Goal: Information Seeking & Learning: Find specific fact

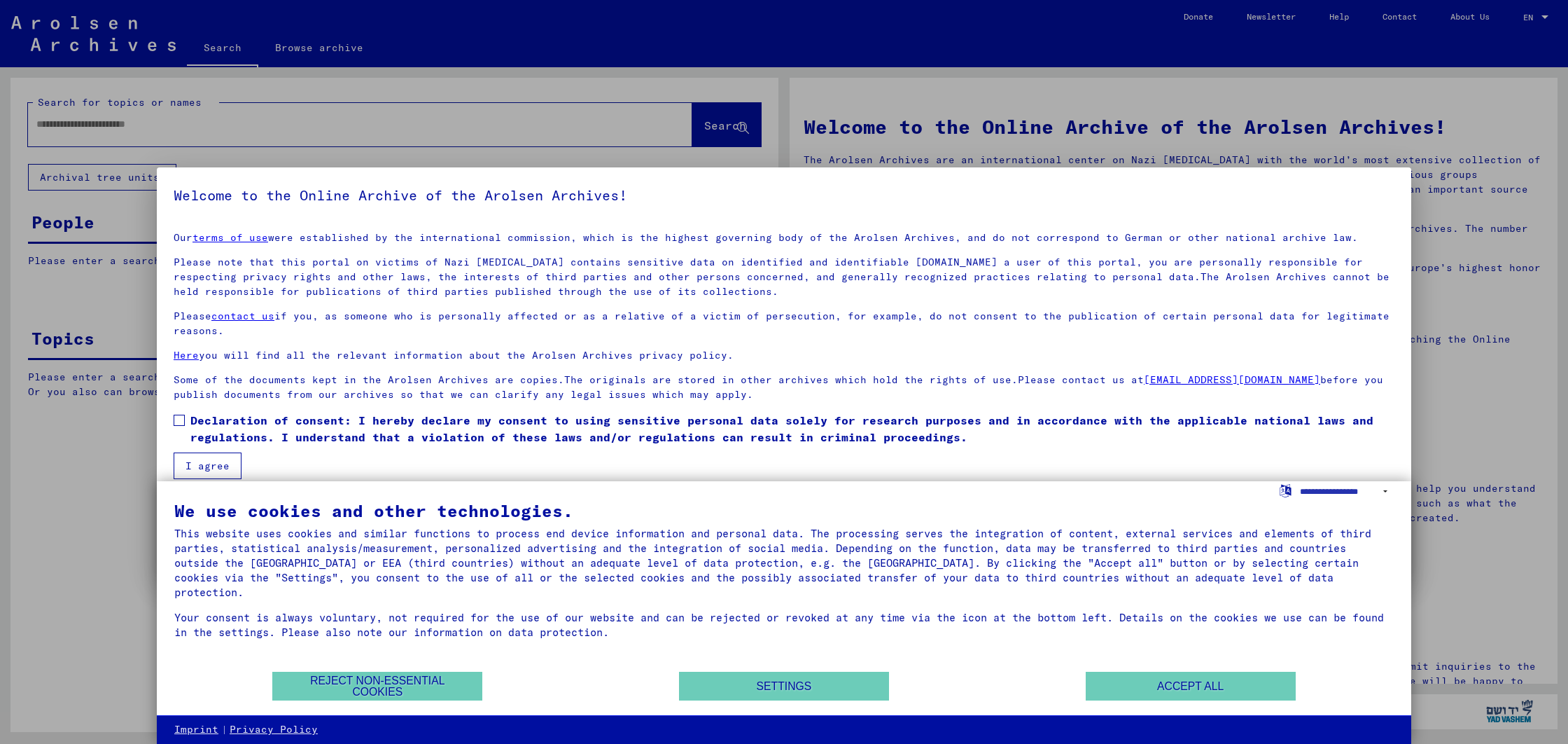
click at [175, 422] on span at bounding box center [179, 420] width 11 height 11
click at [201, 457] on button "I agree" at bounding box center [207, 465] width 68 height 27
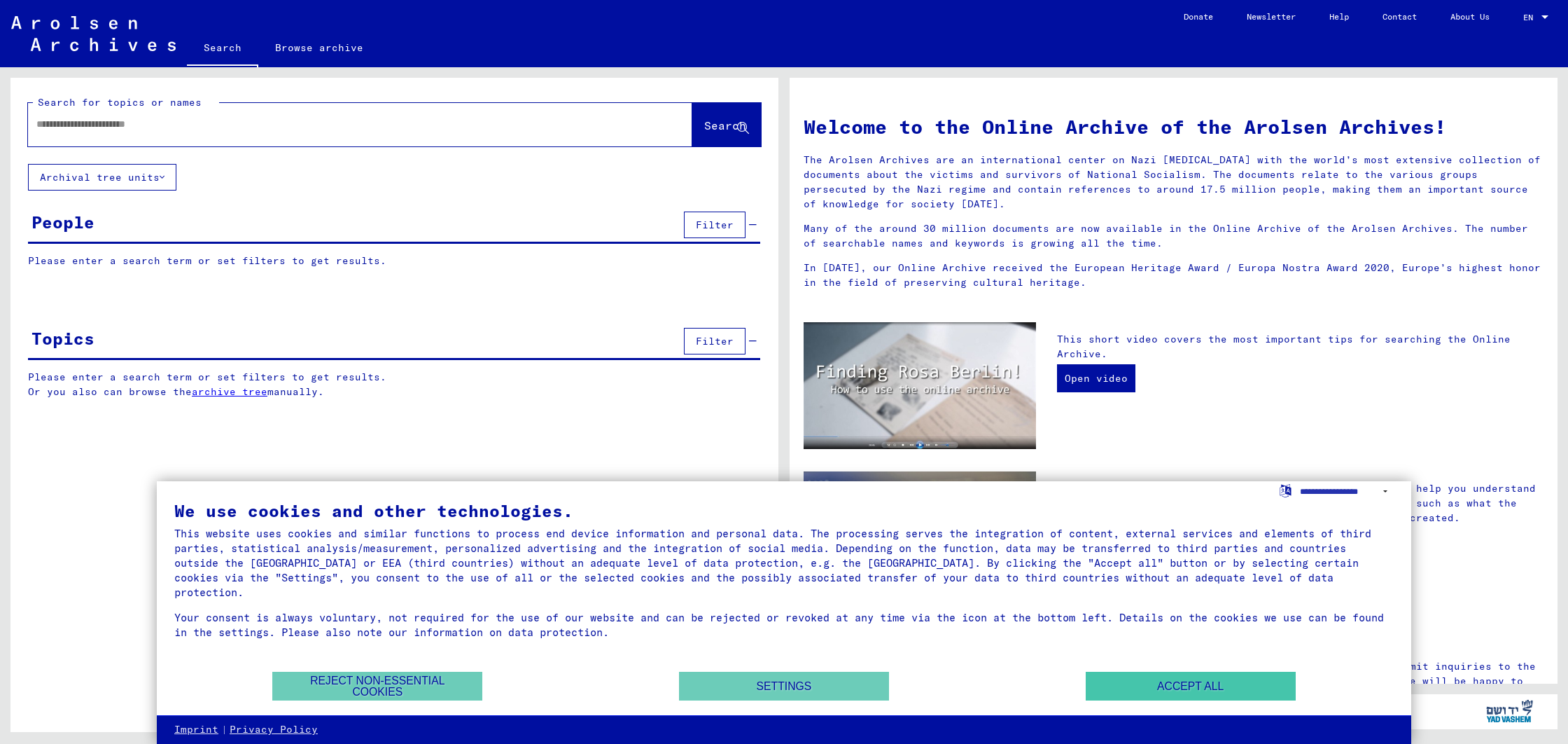
click at [1199, 683] on button "Accept all" at bounding box center [1190, 685] width 210 height 29
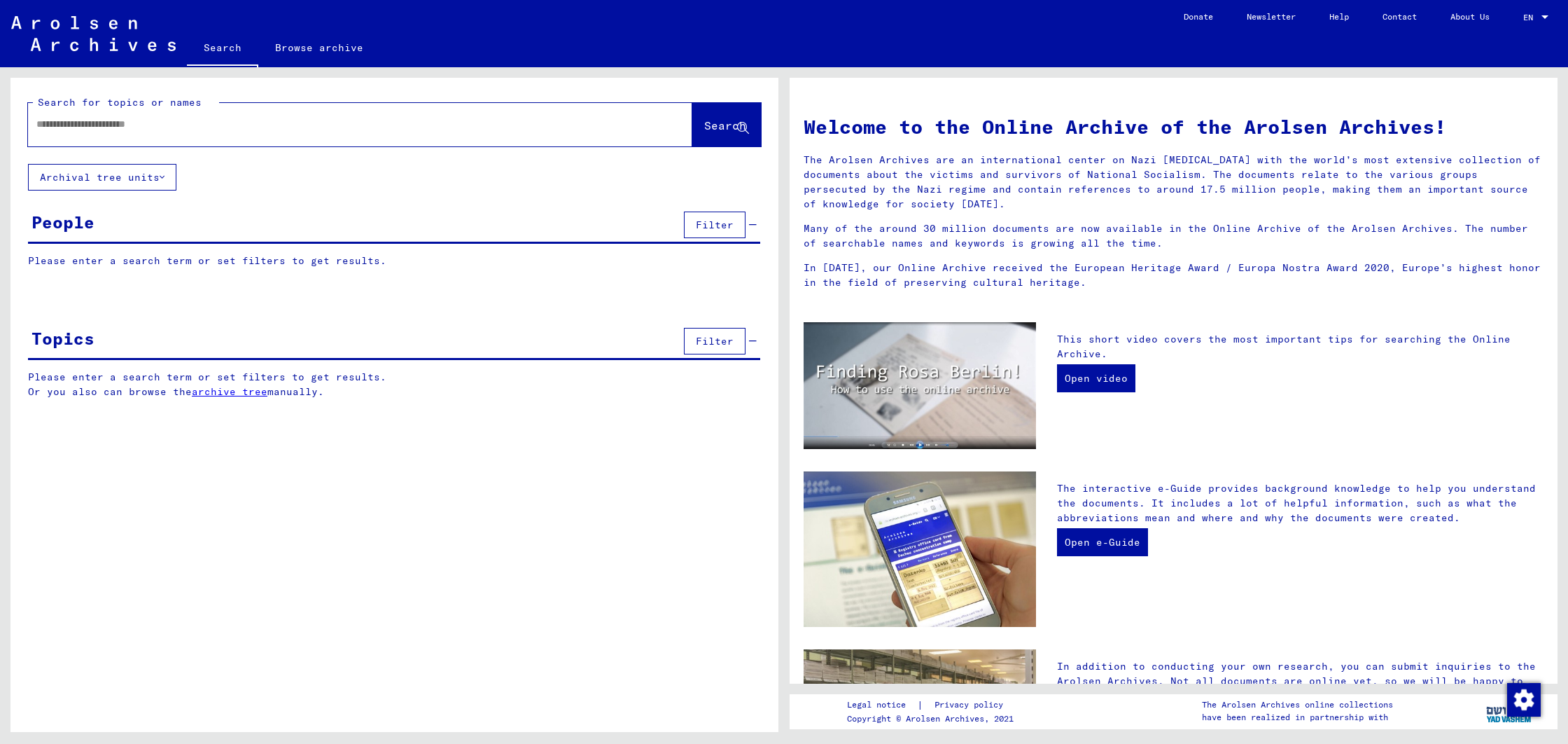
click at [334, 266] on p "Please enter a search term or set filters to get results." at bounding box center [394, 261] width 732 height 15
click at [206, 225] on div "People Filter" at bounding box center [394, 226] width 732 height 35
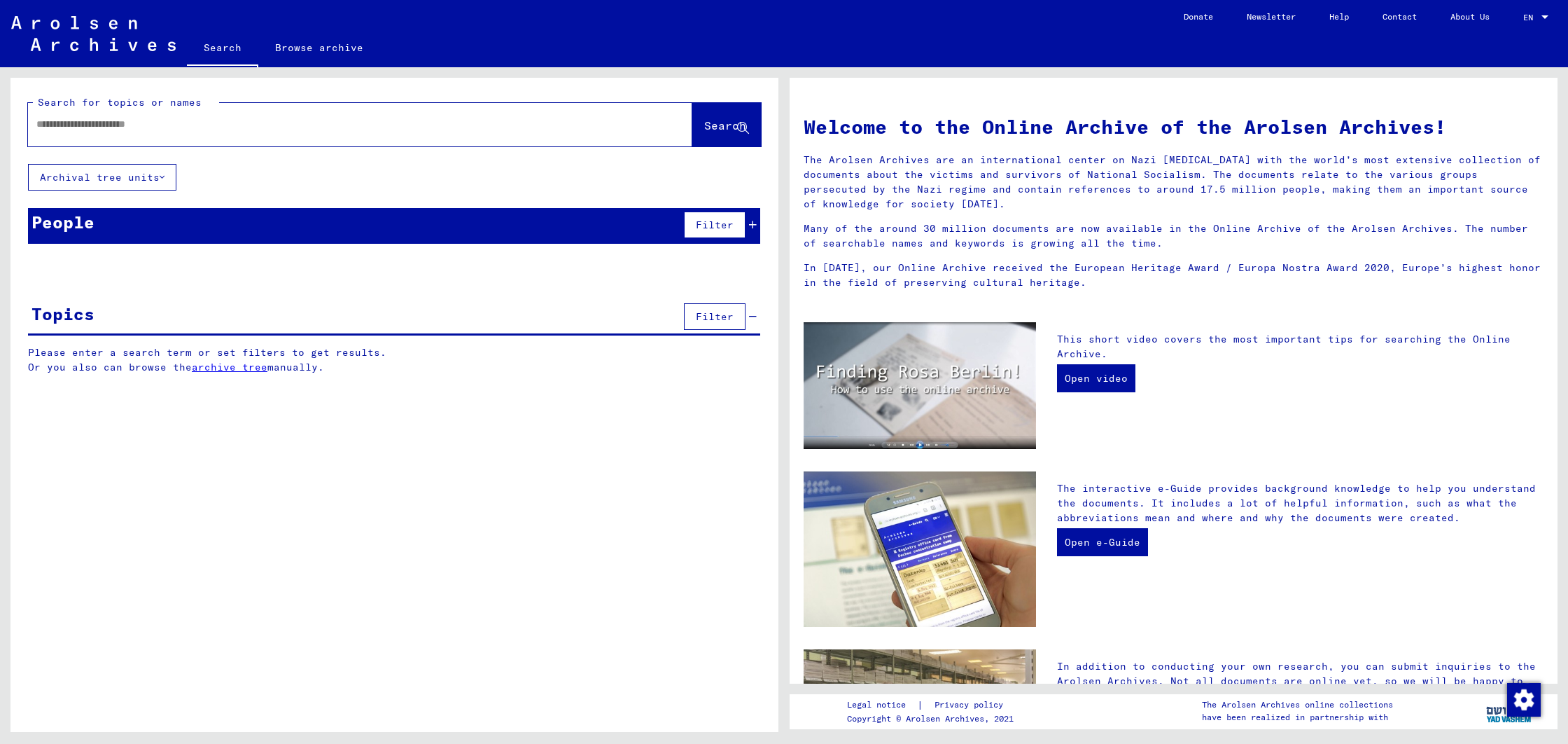
click at [166, 131] on input "text" at bounding box center [343, 124] width 614 height 15
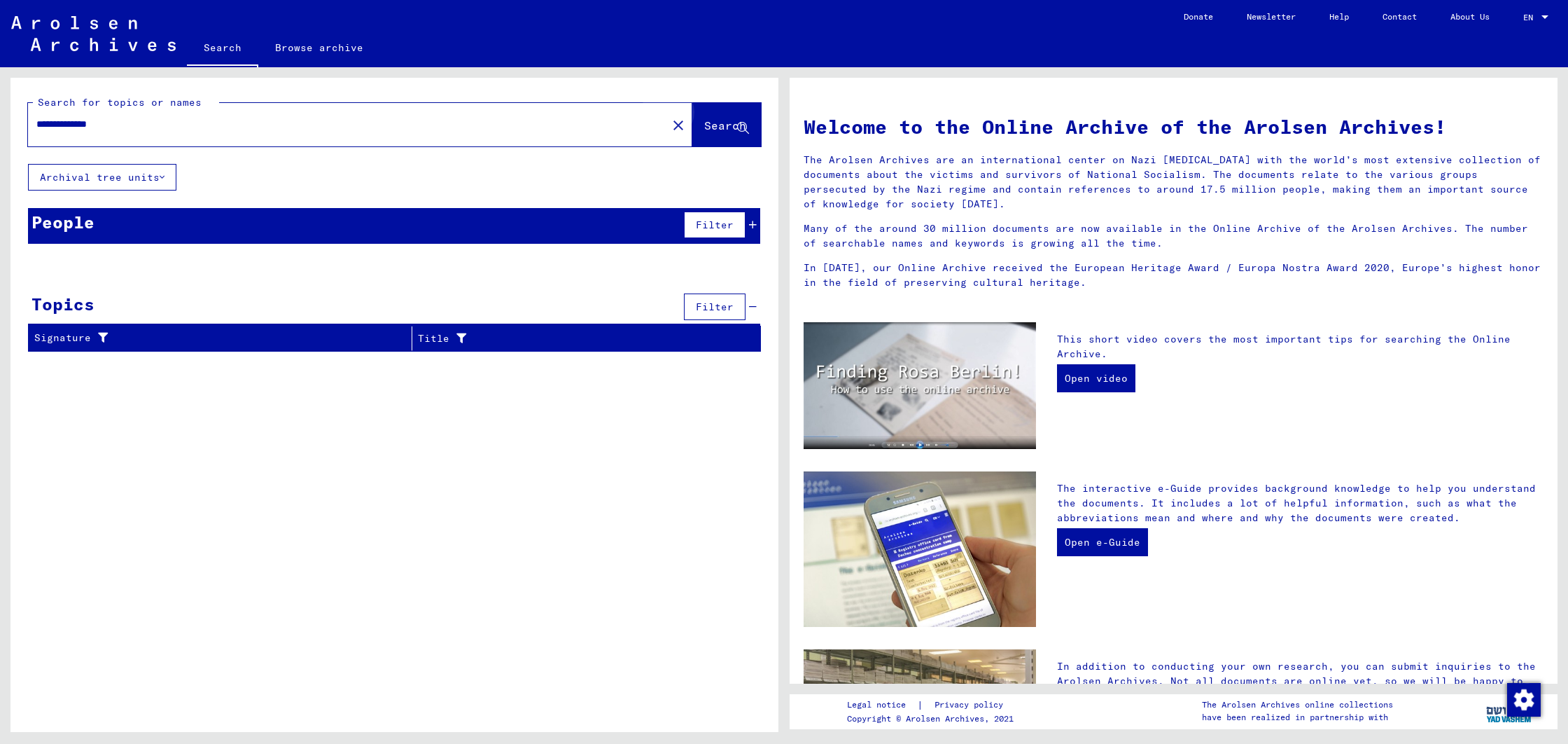
click at [724, 129] on span "Search" at bounding box center [724, 124] width 42 height 14
click at [753, 225] on icon at bounding box center [753, 225] width 7 height 10
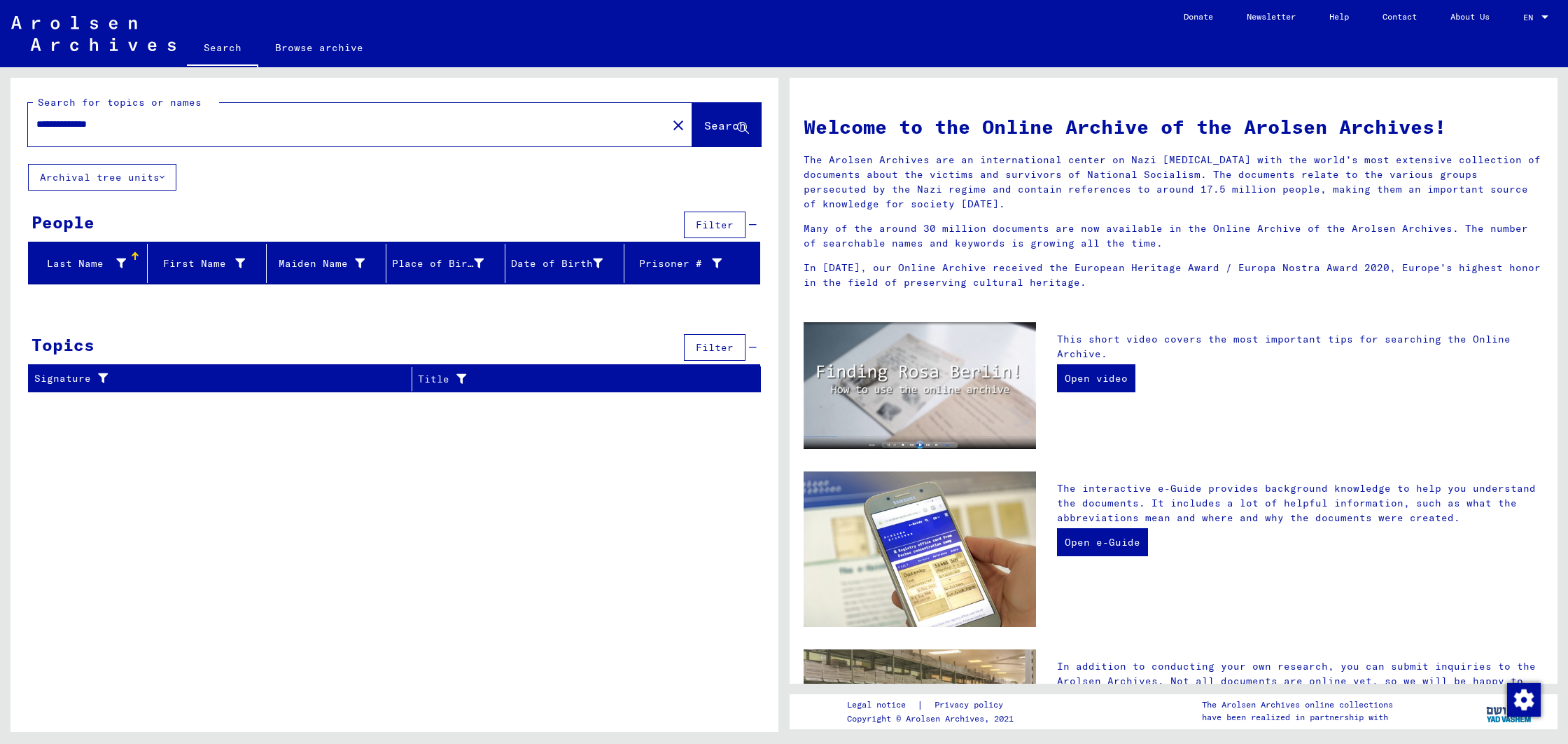
click at [52, 129] on input "**********" at bounding box center [343, 124] width 614 height 15
click at [49, 129] on input "**********" at bounding box center [343, 124] width 614 height 15
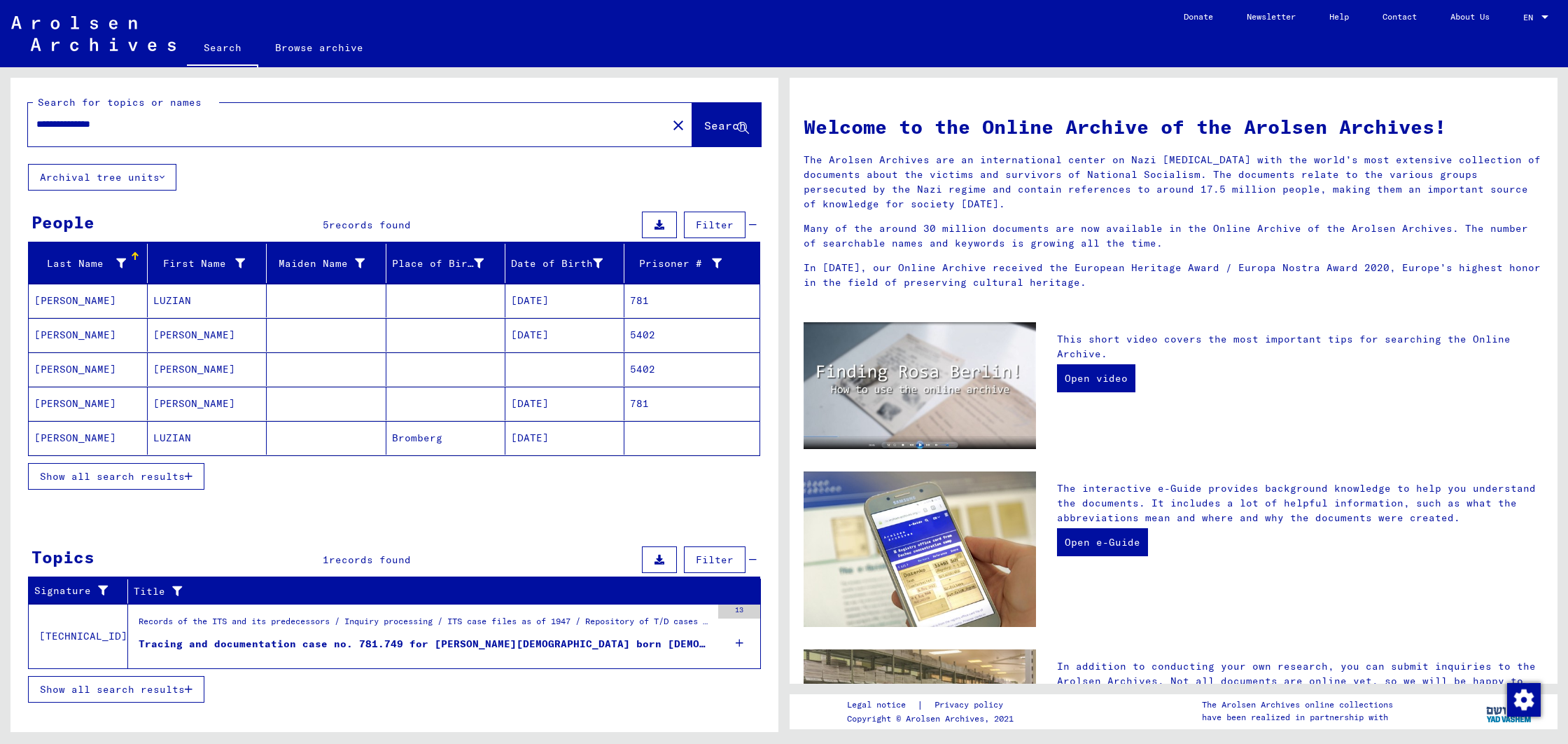
click at [175, 372] on mat-cell "[PERSON_NAME]" at bounding box center [207, 369] width 119 height 33
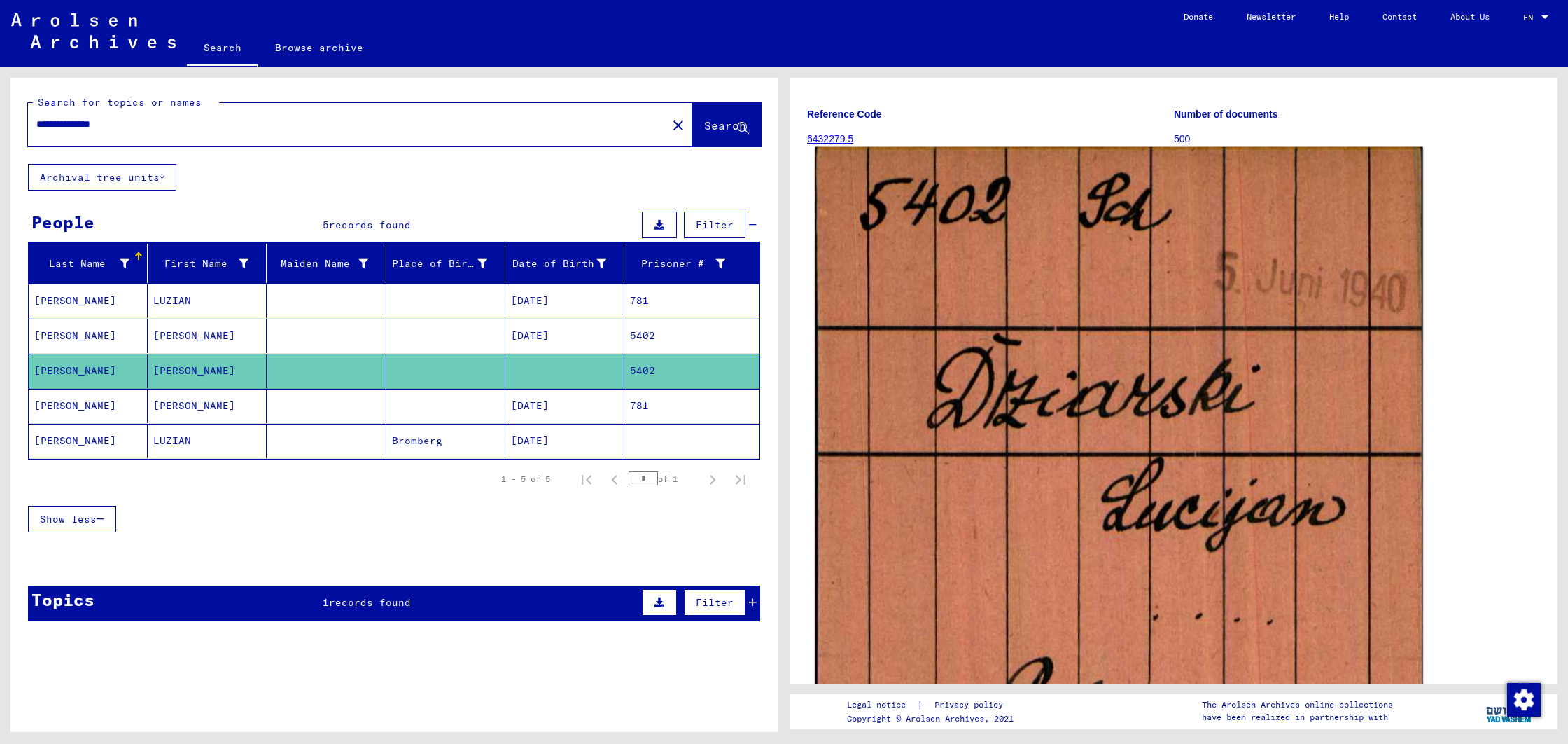
scroll to position [124, 0]
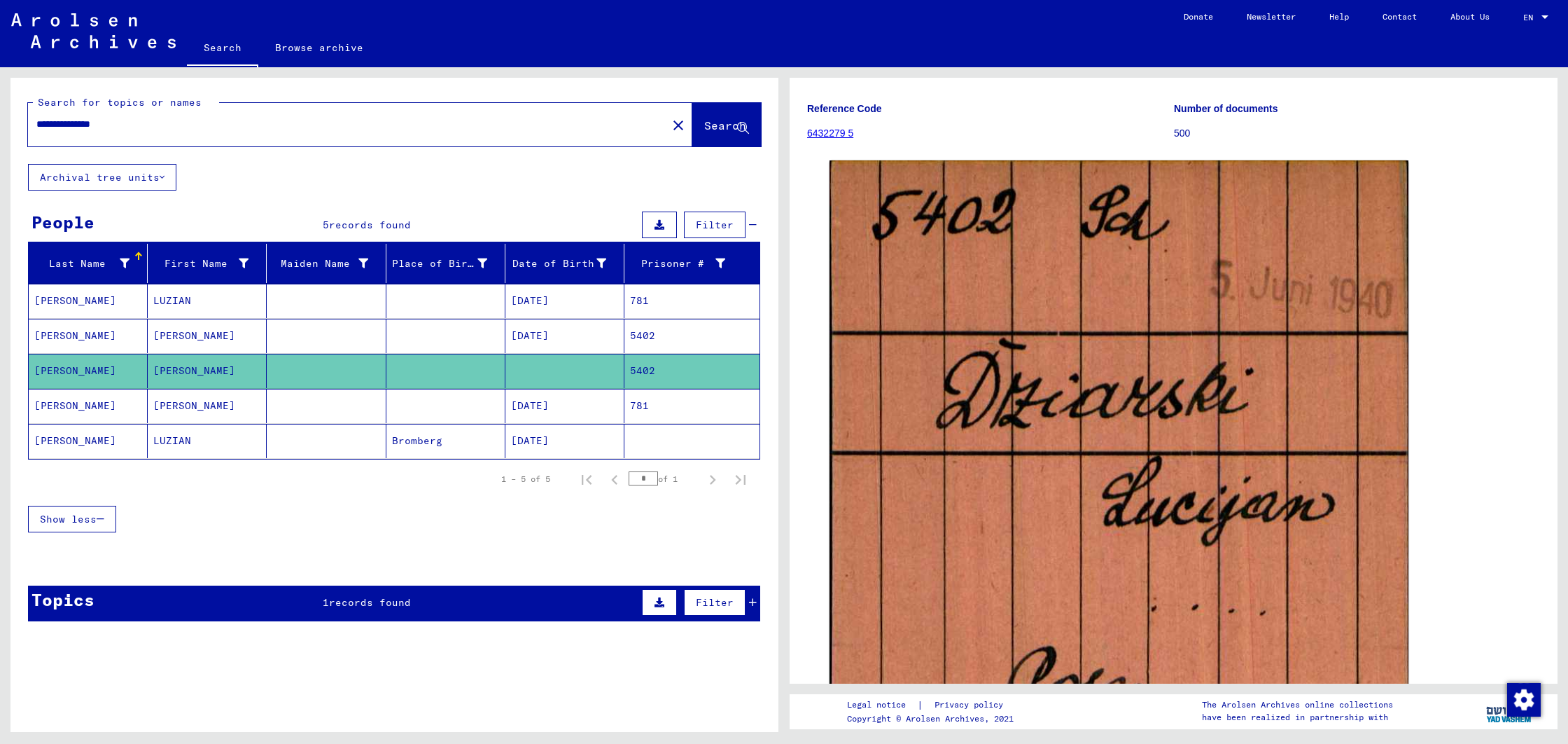
click at [52, 337] on mat-cell "[PERSON_NAME]" at bounding box center [88, 335] width 119 height 34
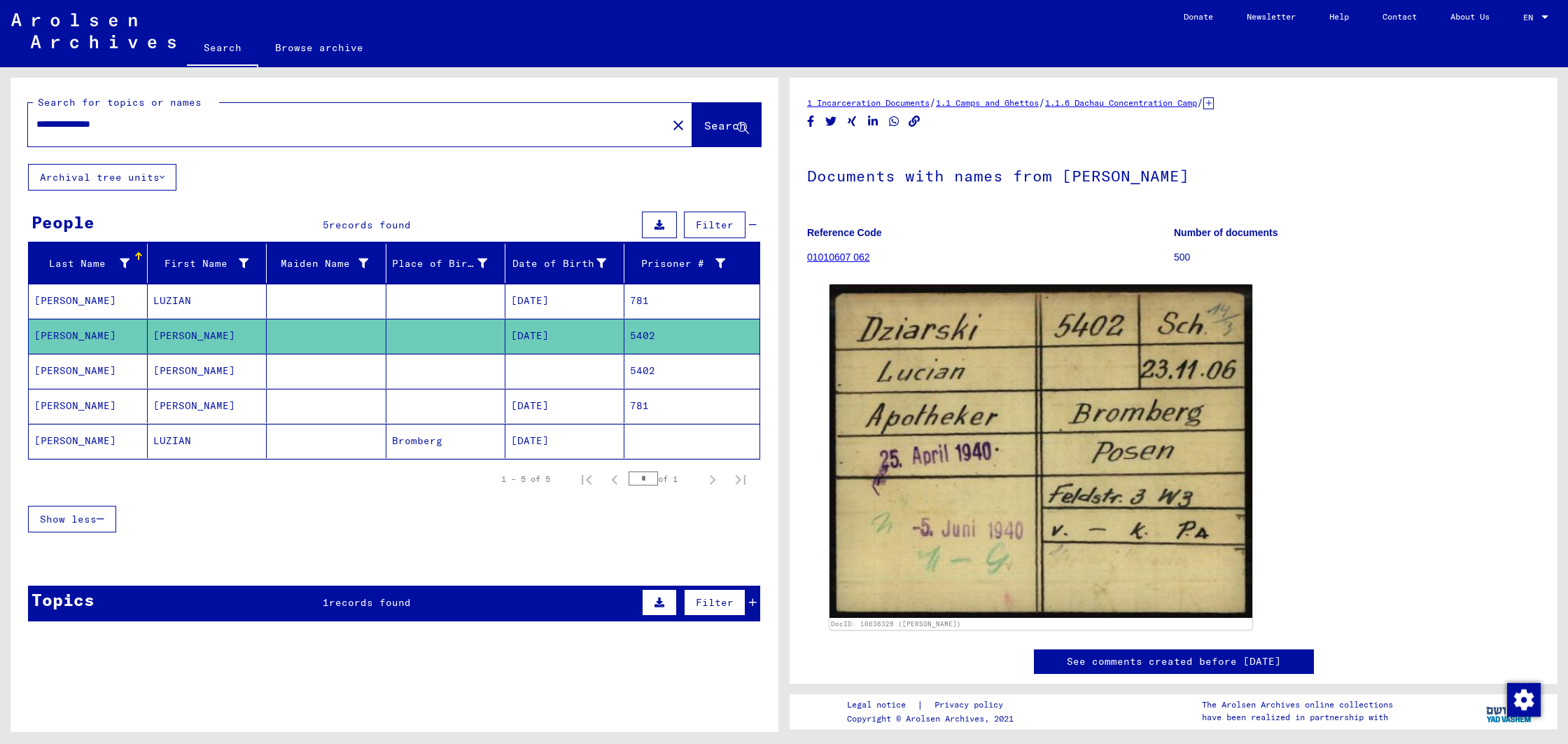
click at [67, 294] on mat-cell "[PERSON_NAME]" at bounding box center [88, 300] width 119 height 34
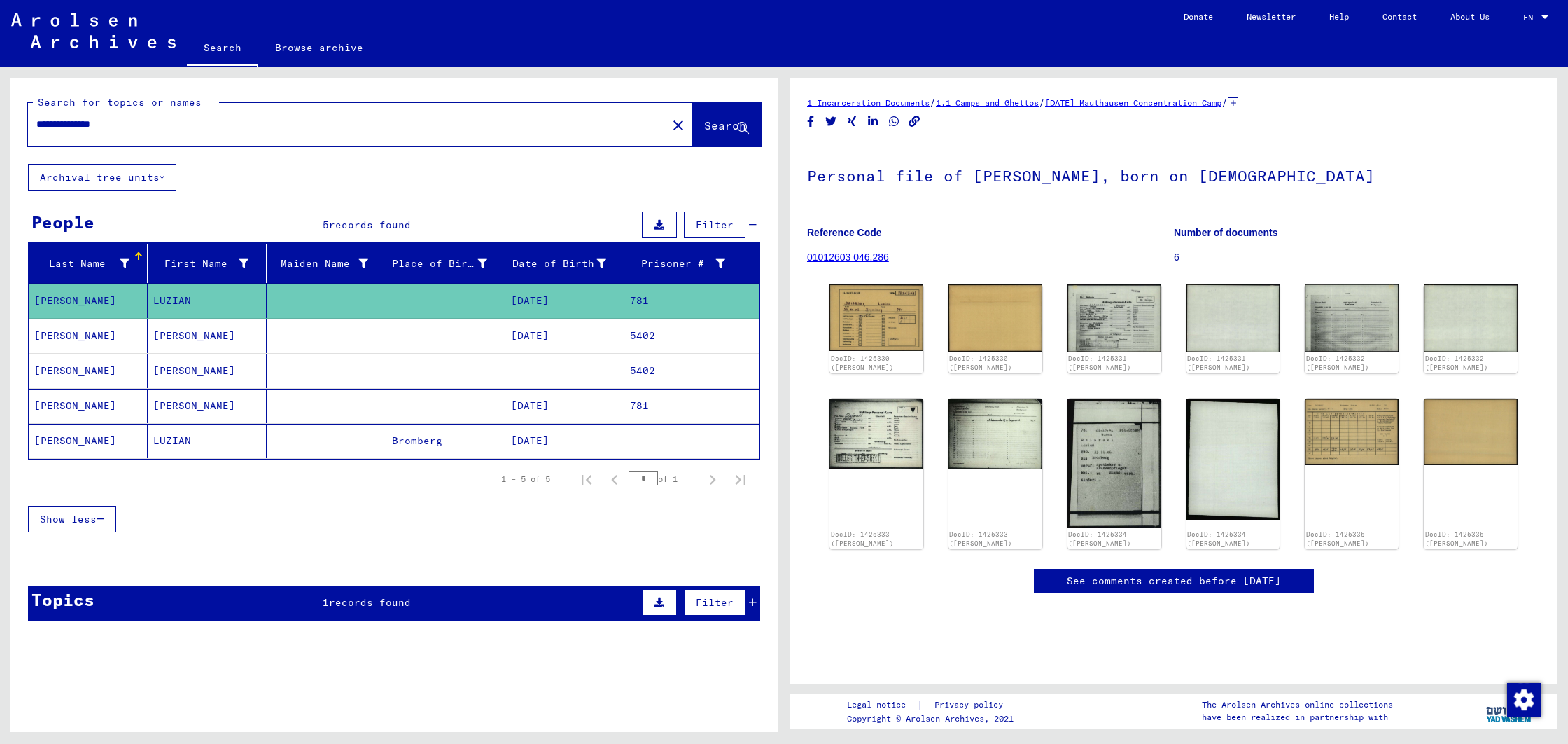
click at [57, 436] on mat-cell "[PERSON_NAME]" at bounding box center [88, 440] width 119 height 34
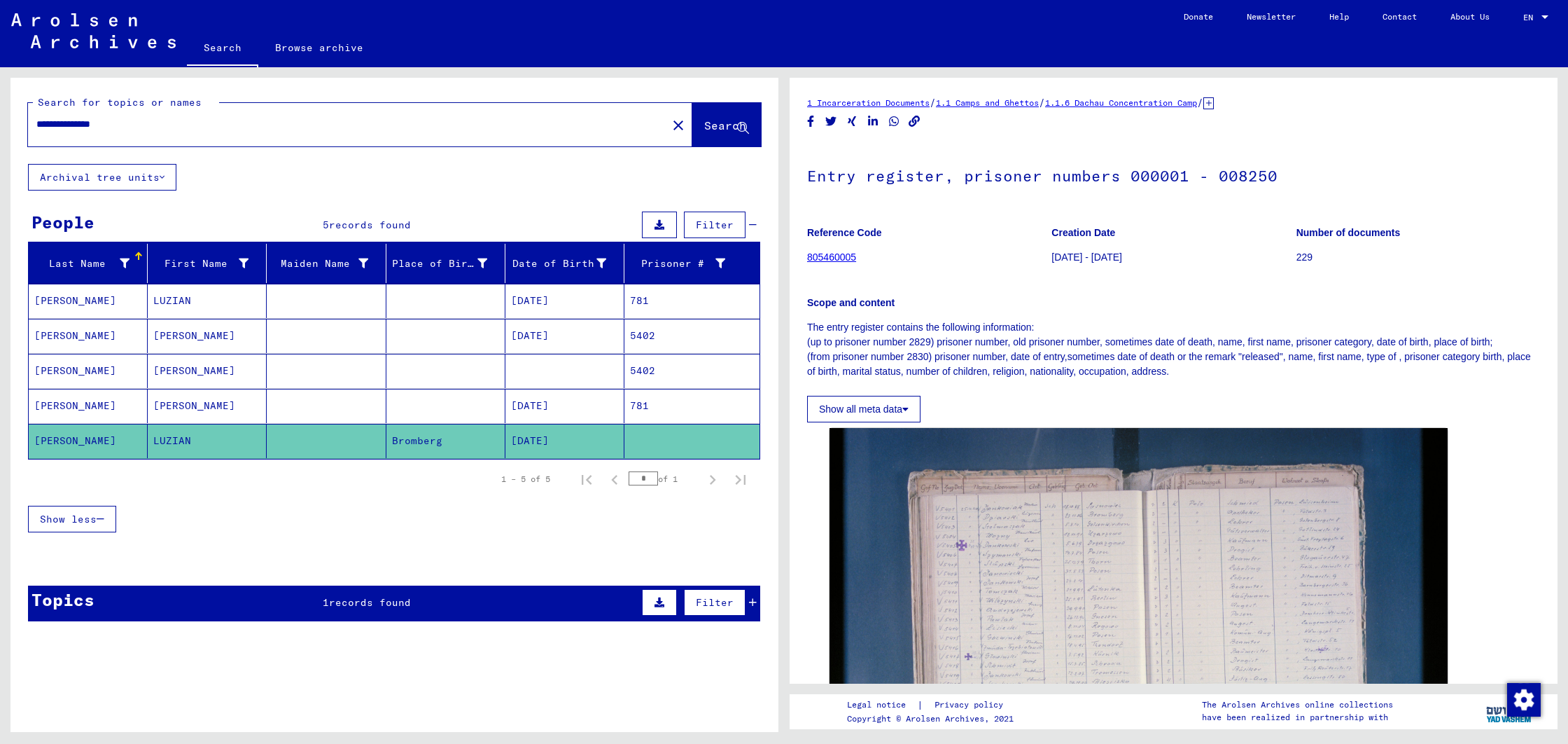
click at [90, 399] on mat-cell "[PERSON_NAME]" at bounding box center [88, 405] width 119 height 34
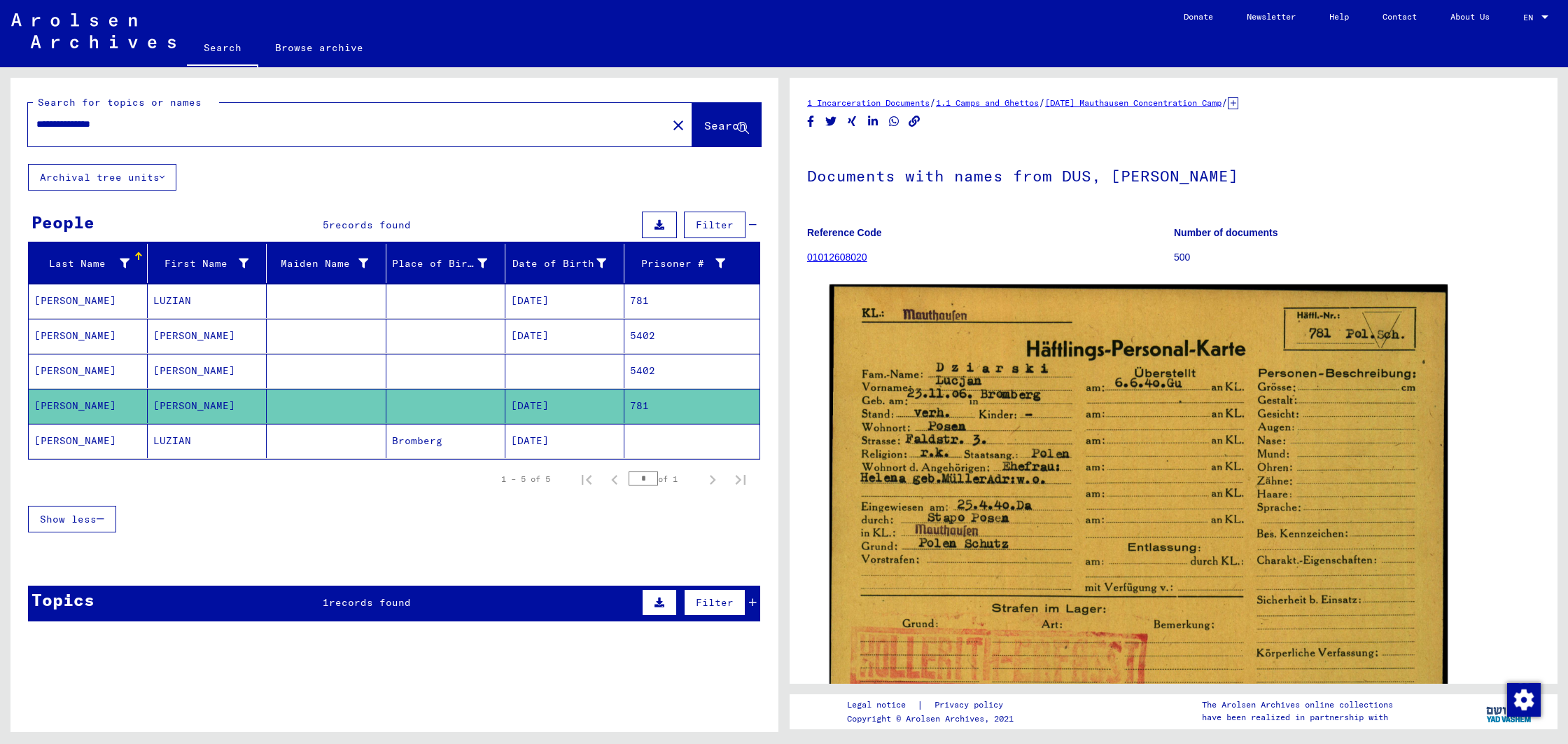
click at [57, 372] on mat-cell "[PERSON_NAME]" at bounding box center [88, 371] width 119 height 34
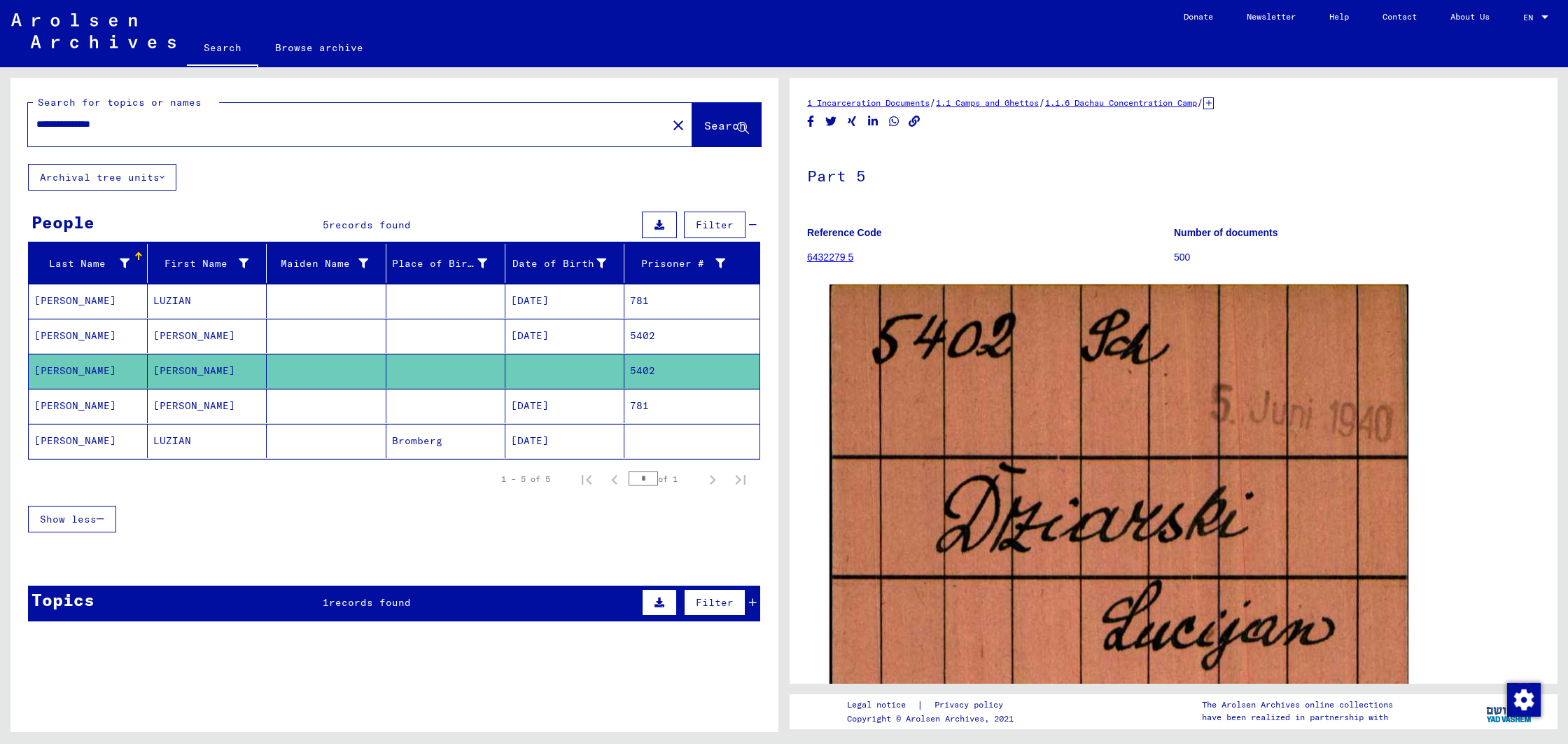
click at [80, 346] on mat-cell "[PERSON_NAME]" at bounding box center [88, 335] width 119 height 34
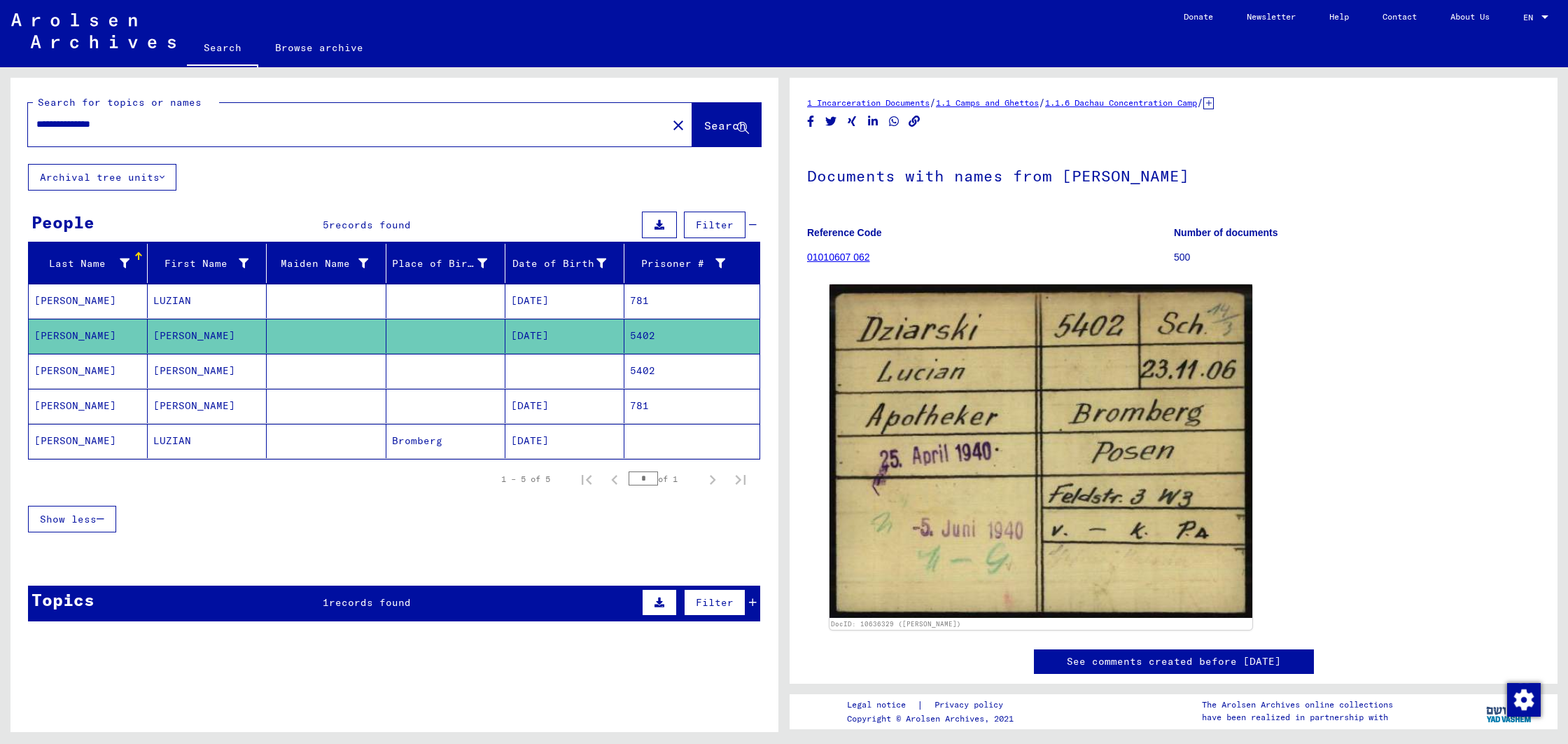
click at [159, 120] on input "**********" at bounding box center [347, 124] width 622 height 15
drag, startPoint x: 159, startPoint y: 120, endPoint x: 19, endPoint y: 115, distance: 140.1
click at [19, 115] on div "**********" at bounding box center [394, 121] width 768 height 86
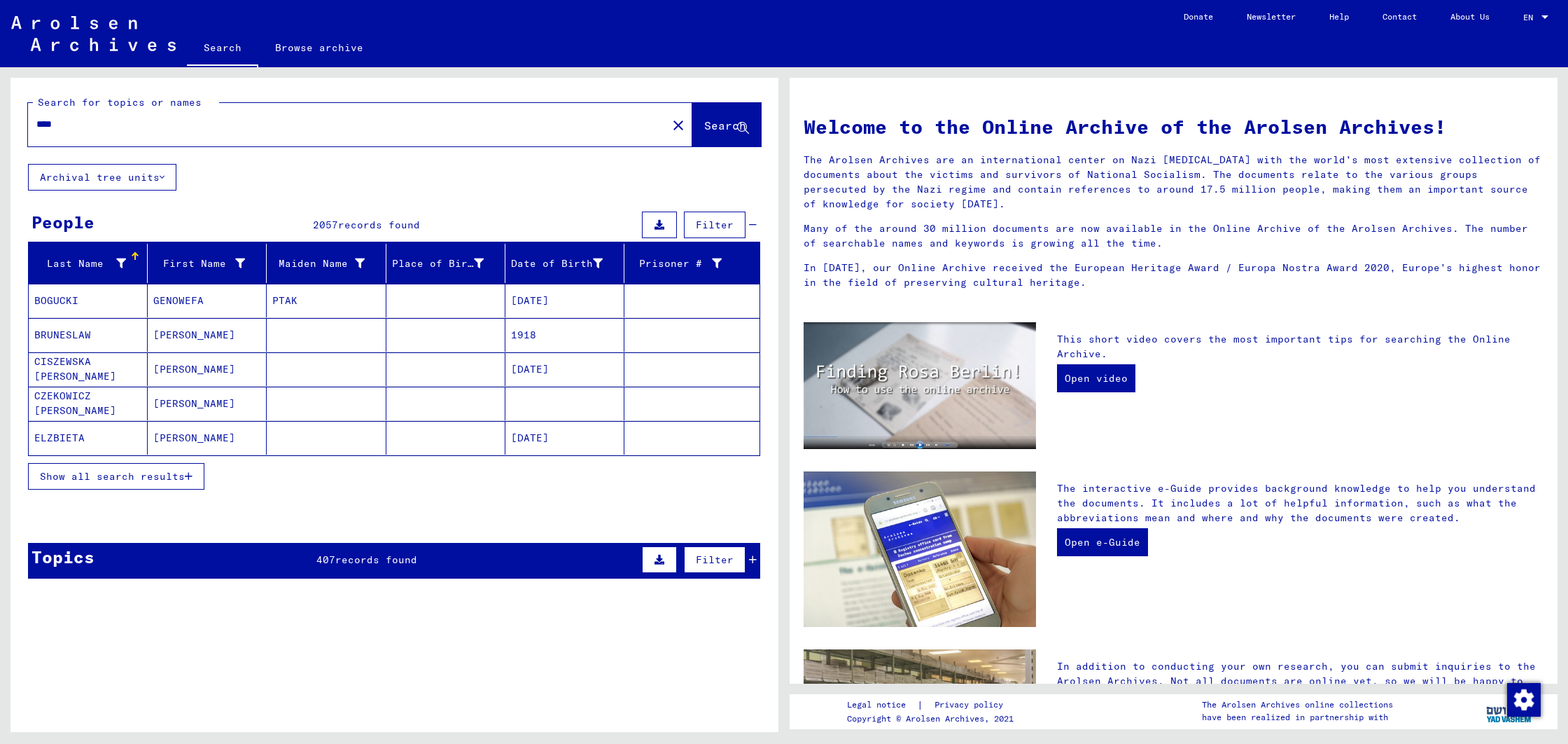
click at [184, 479] on span "Show all search results" at bounding box center [112, 476] width 145 height 13
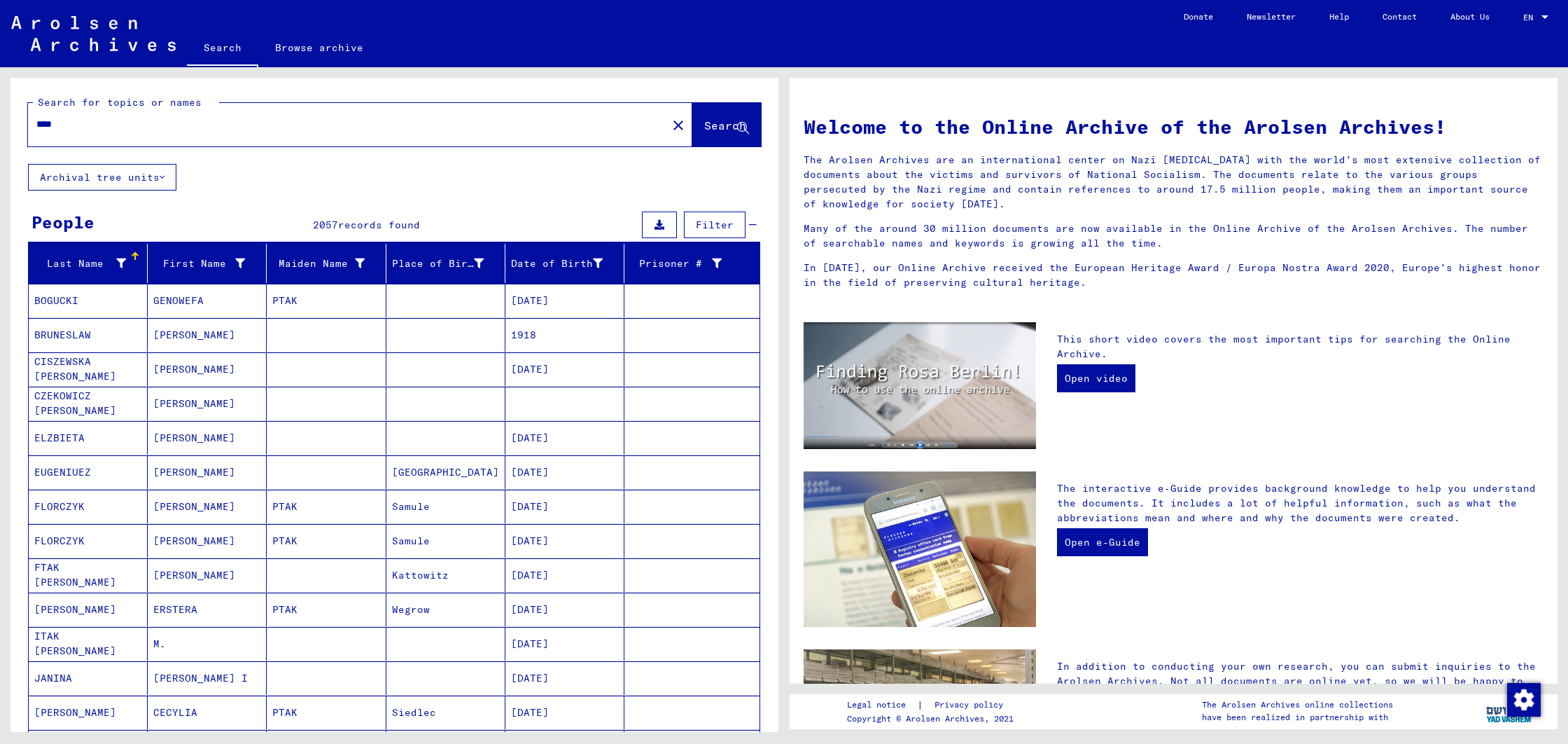
click at [122, 122] on input "****" at bounding box center [343, 124] width 614 height 15
type input "**********"
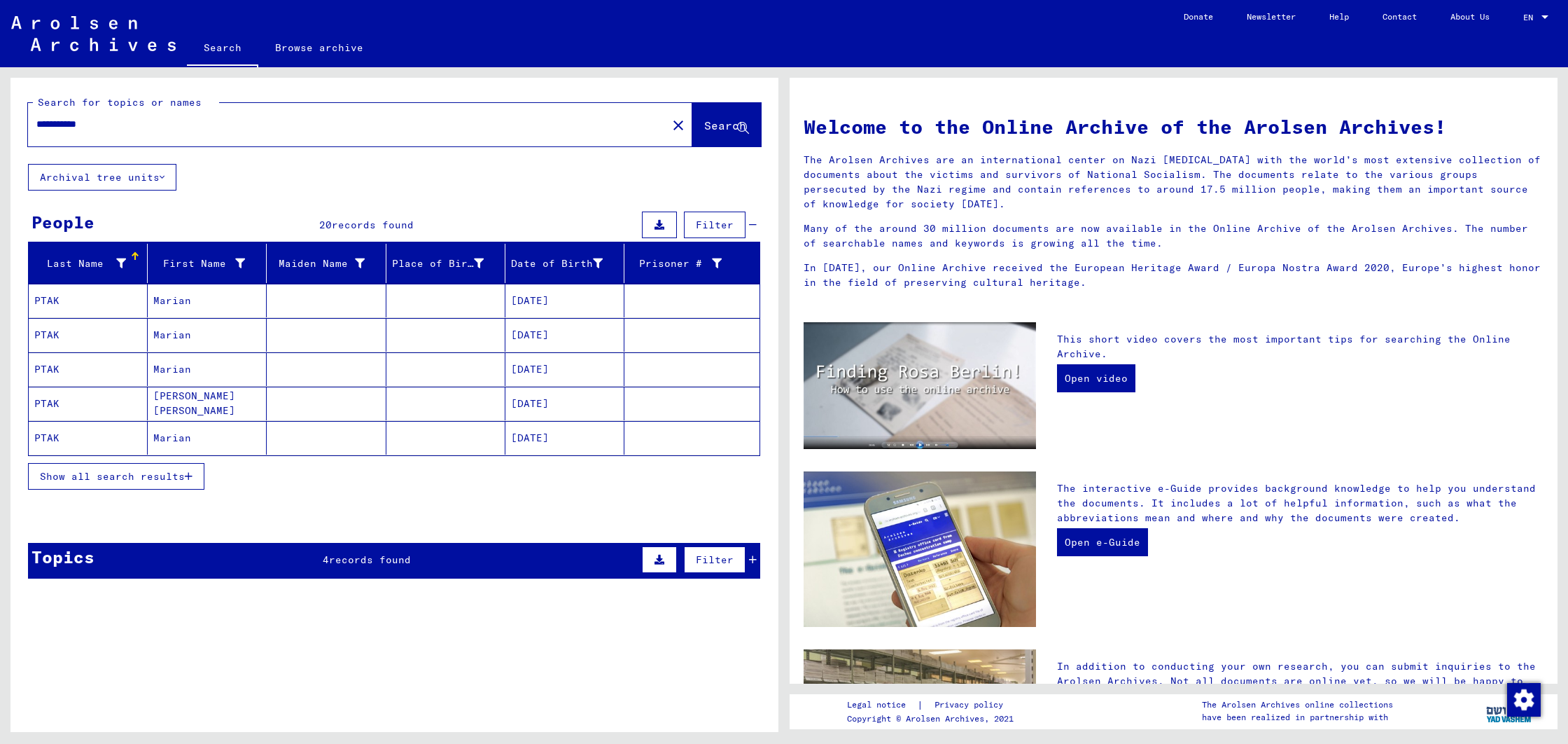
click at [44, 438] on mat-cell "PTAK" at bounding box center [88, 437] width 119 height 33
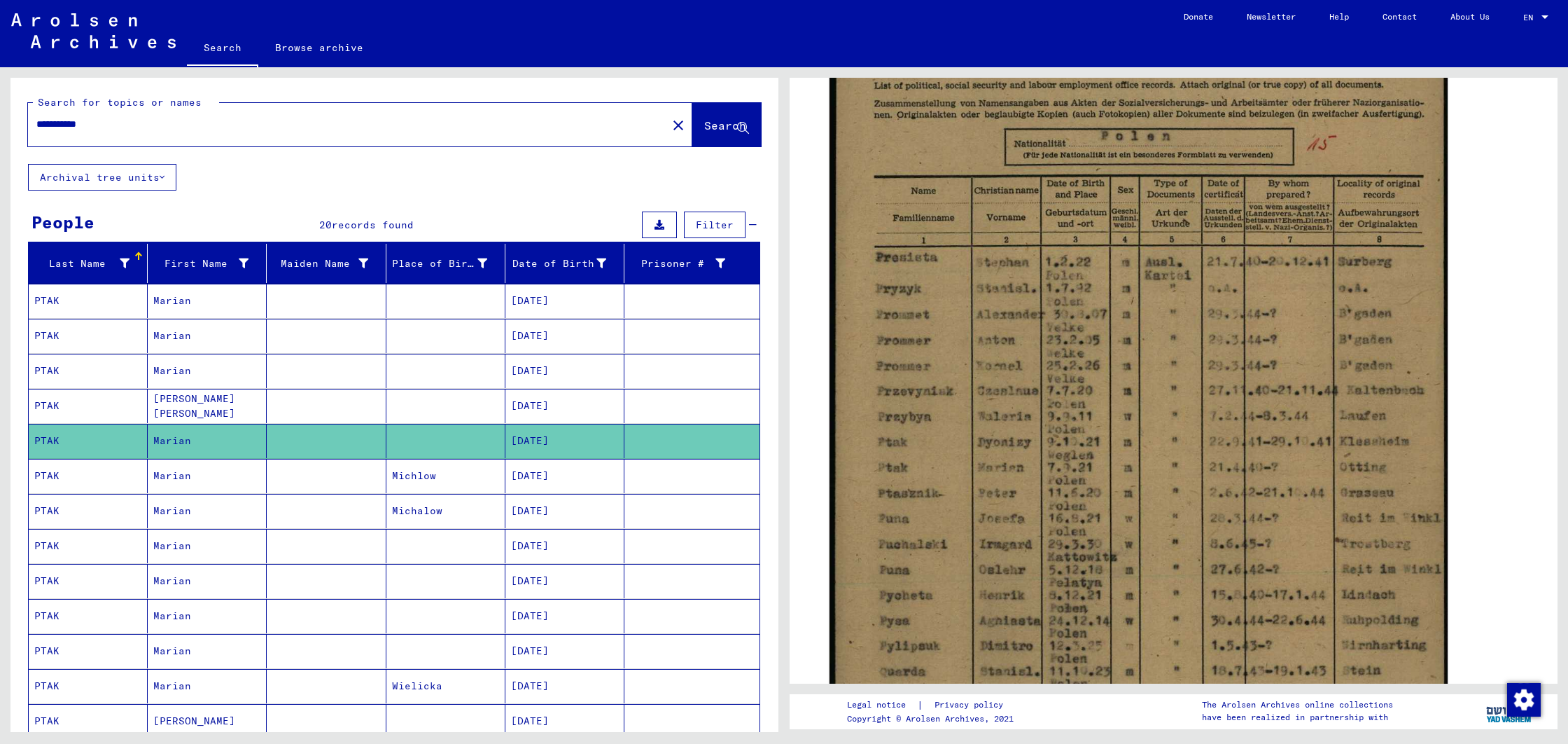
click at [44, 366] on mat-cell "PTAK" at bounding box center [88, 371] width 119 height 34
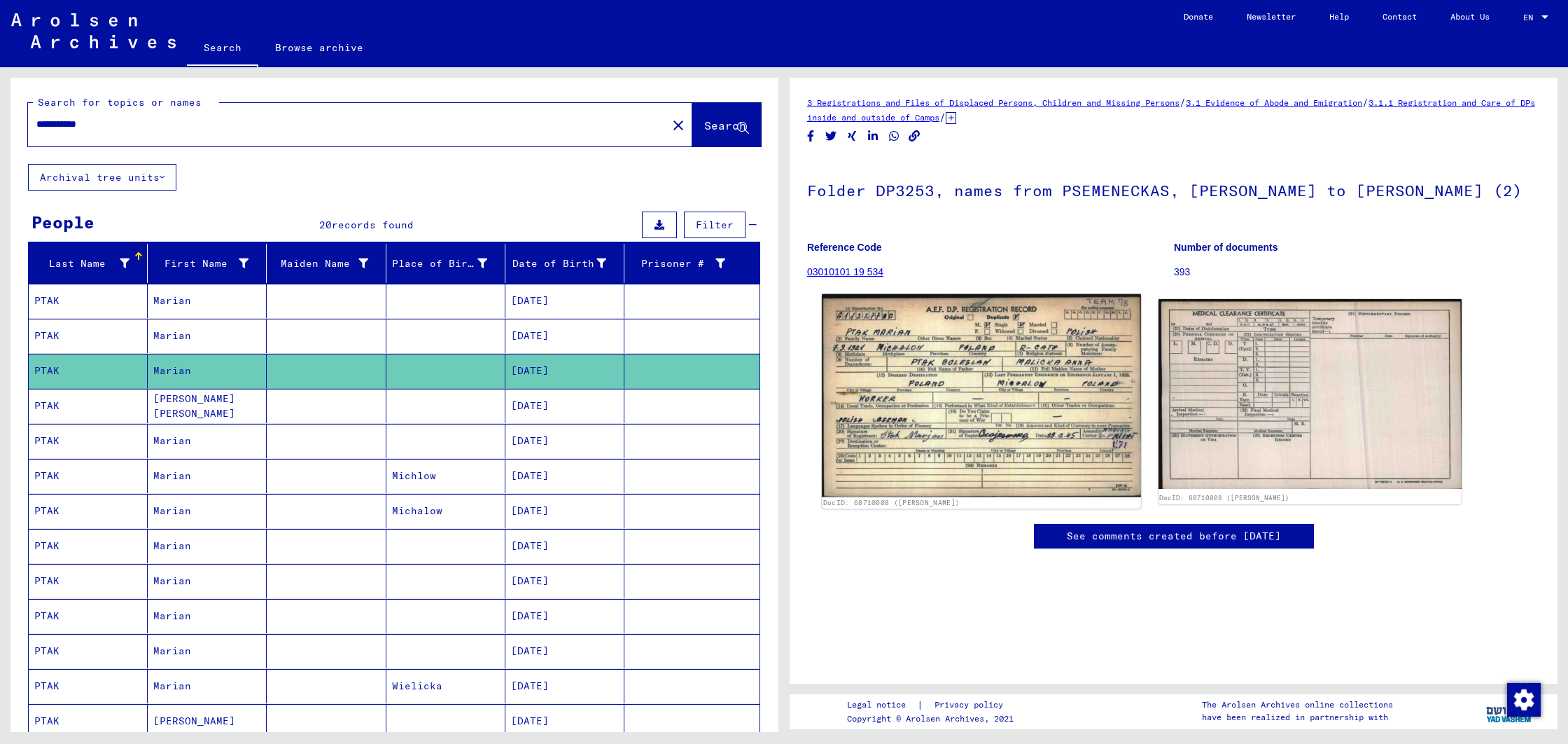
scroll to position [25, 0]
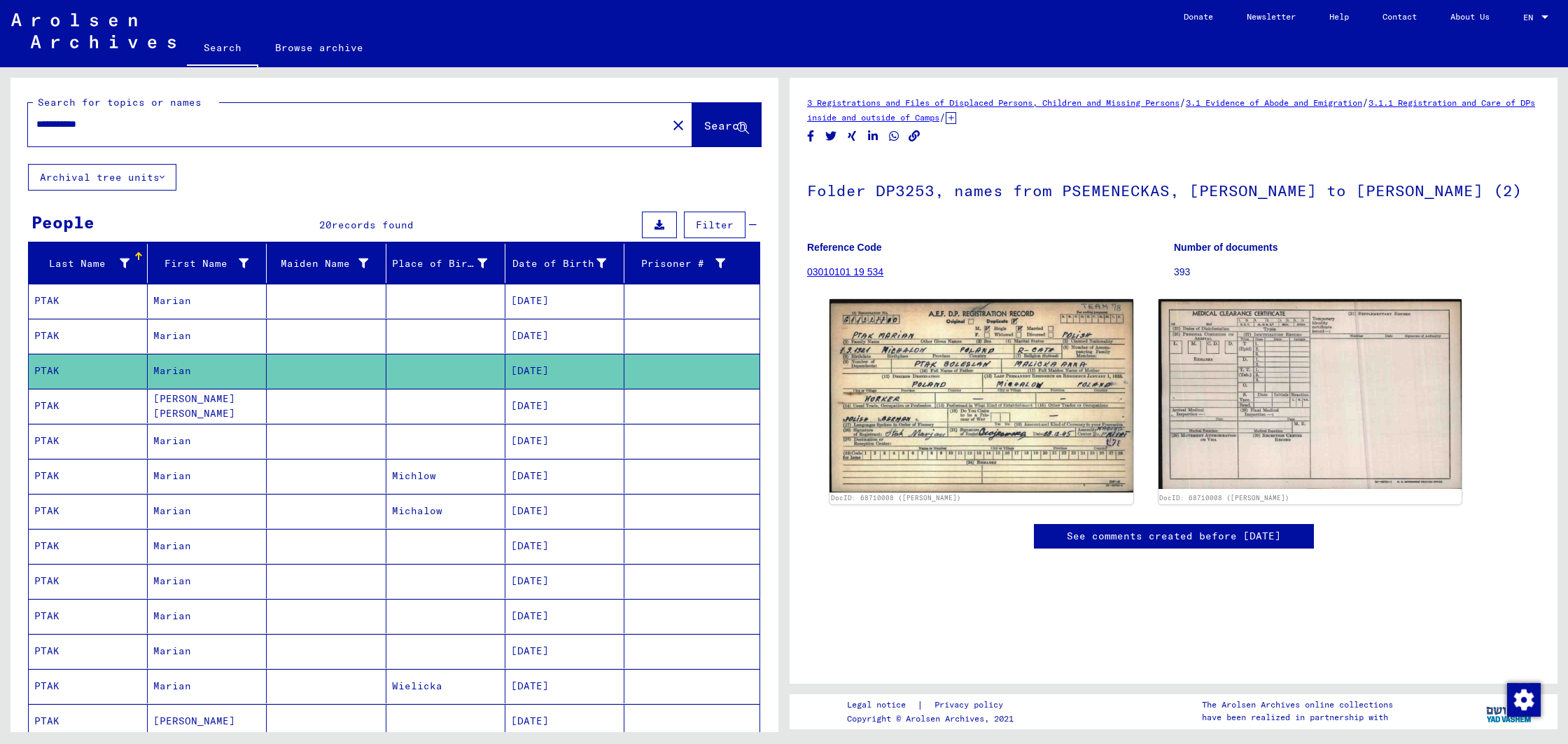
click at [97, 405] on mat-cell "PTAK" at bounding box center [88, 405] width 119 height 34
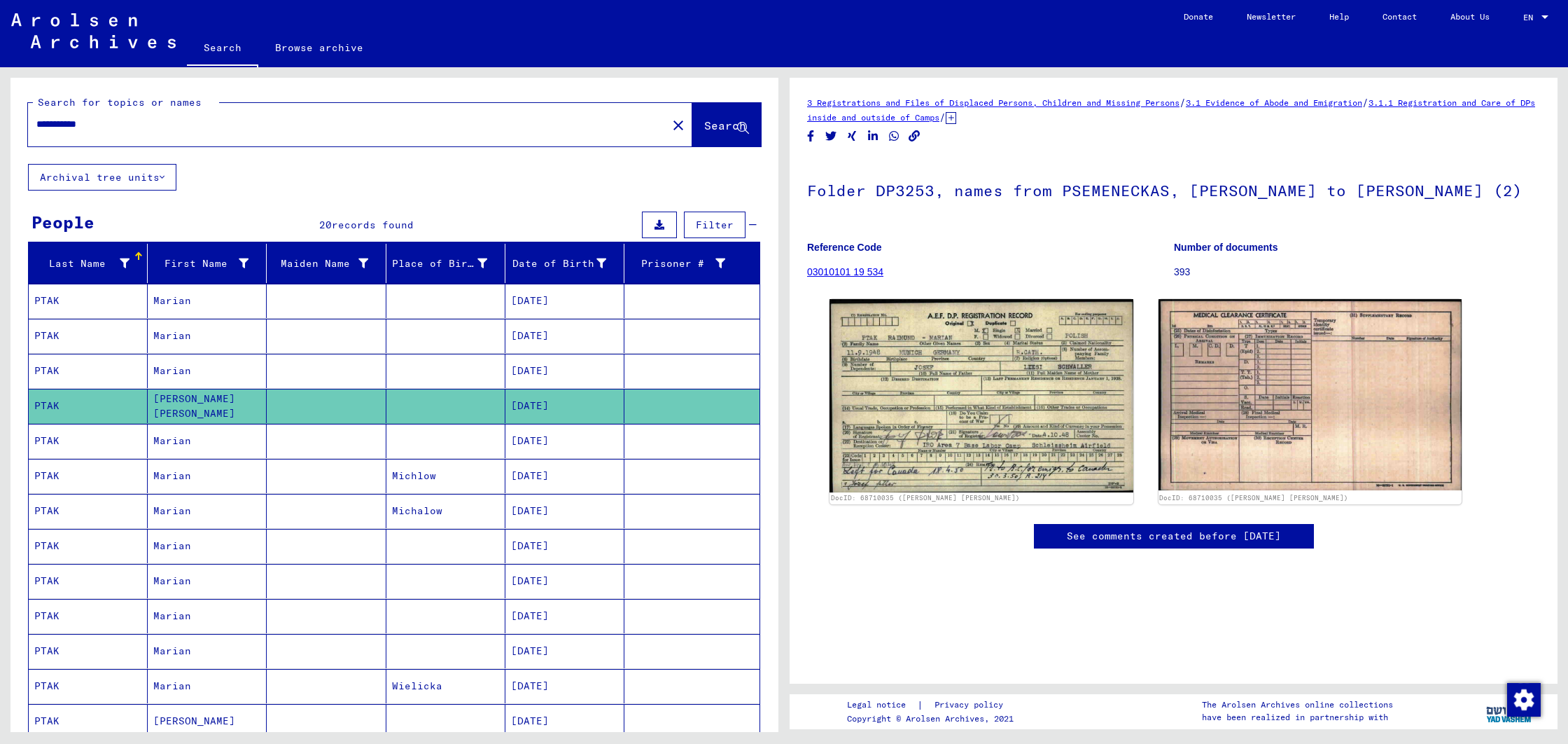
click at [83, 297] on mat-cell "PTAK" at bounding box center [88, 300] width 119 height 34
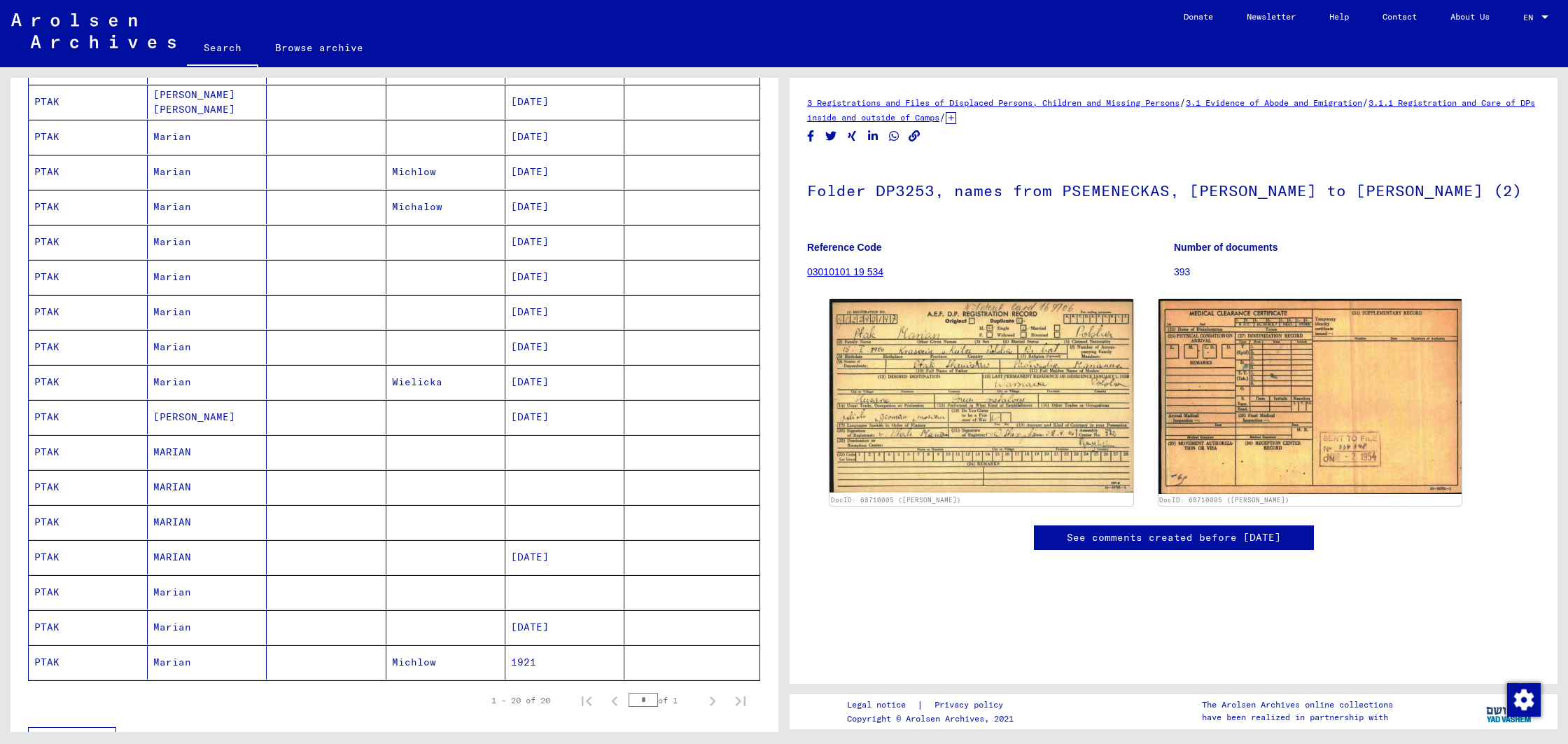
scroll to position [307, 0]
click at [96, 243] on mat-cell "PTAK" at bounding box center [88, 239] width 119 height 34
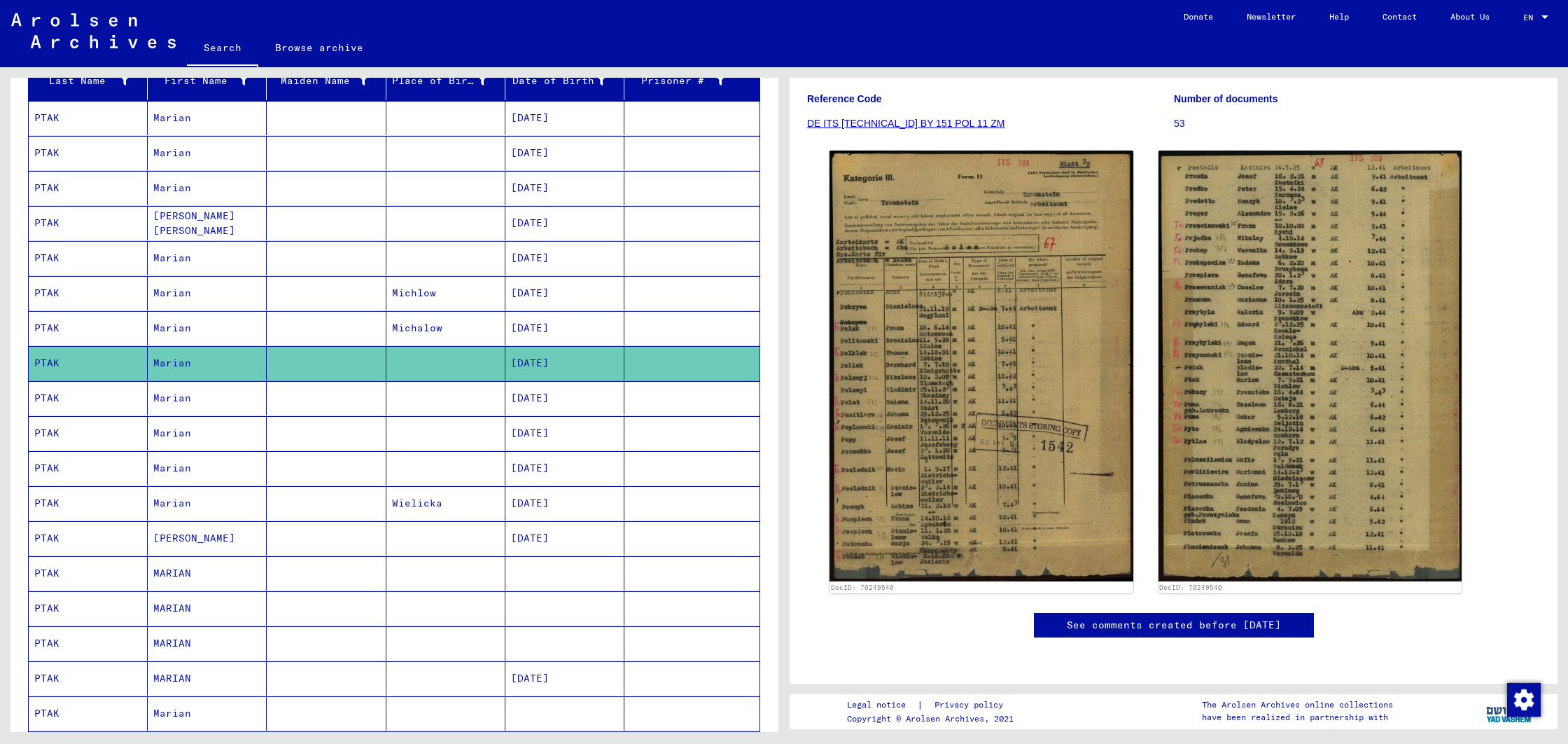
scroll to position [169, 0]
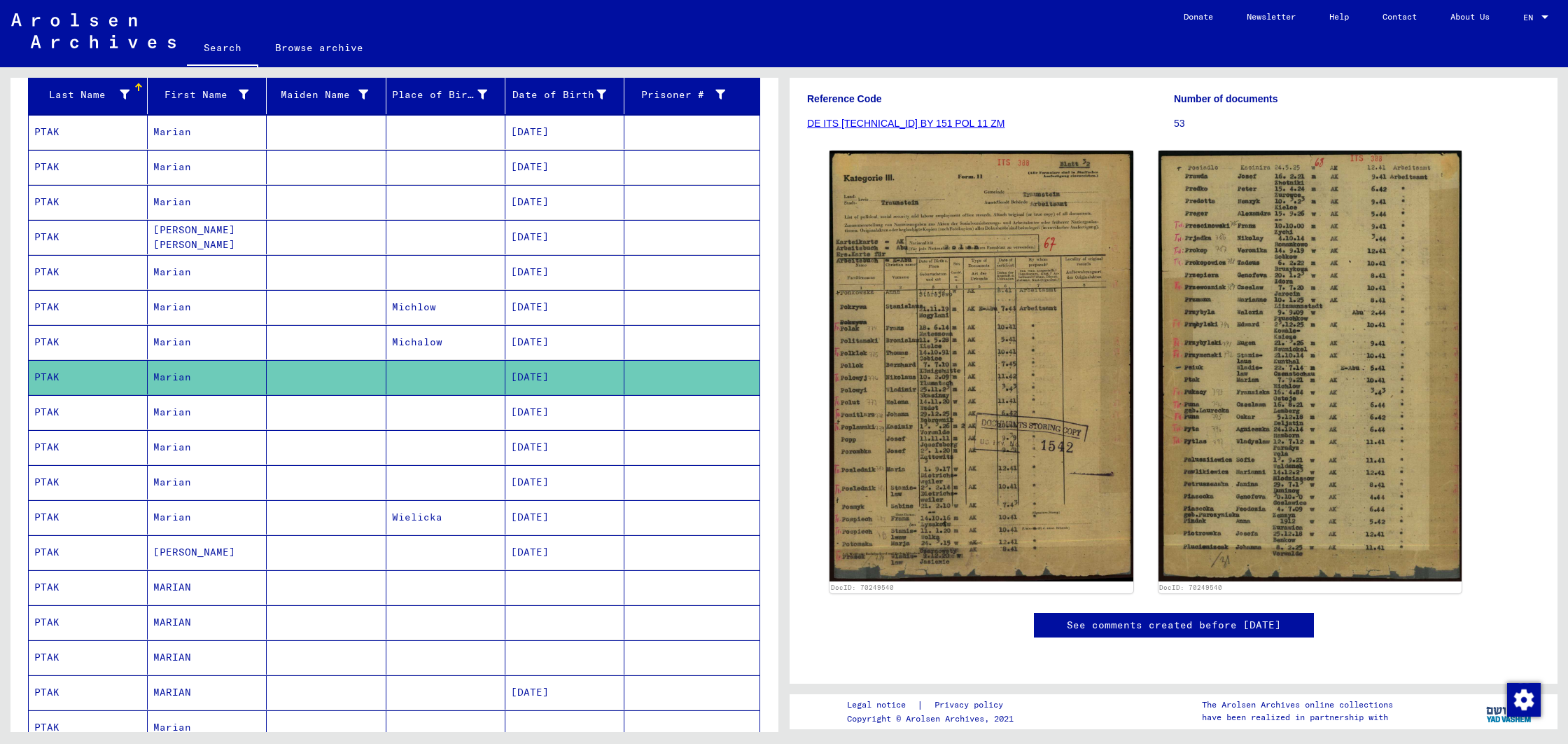
click at [72, 338] on mat-cell "PTAK" at bounding box center [88, 342] width 119 height 34
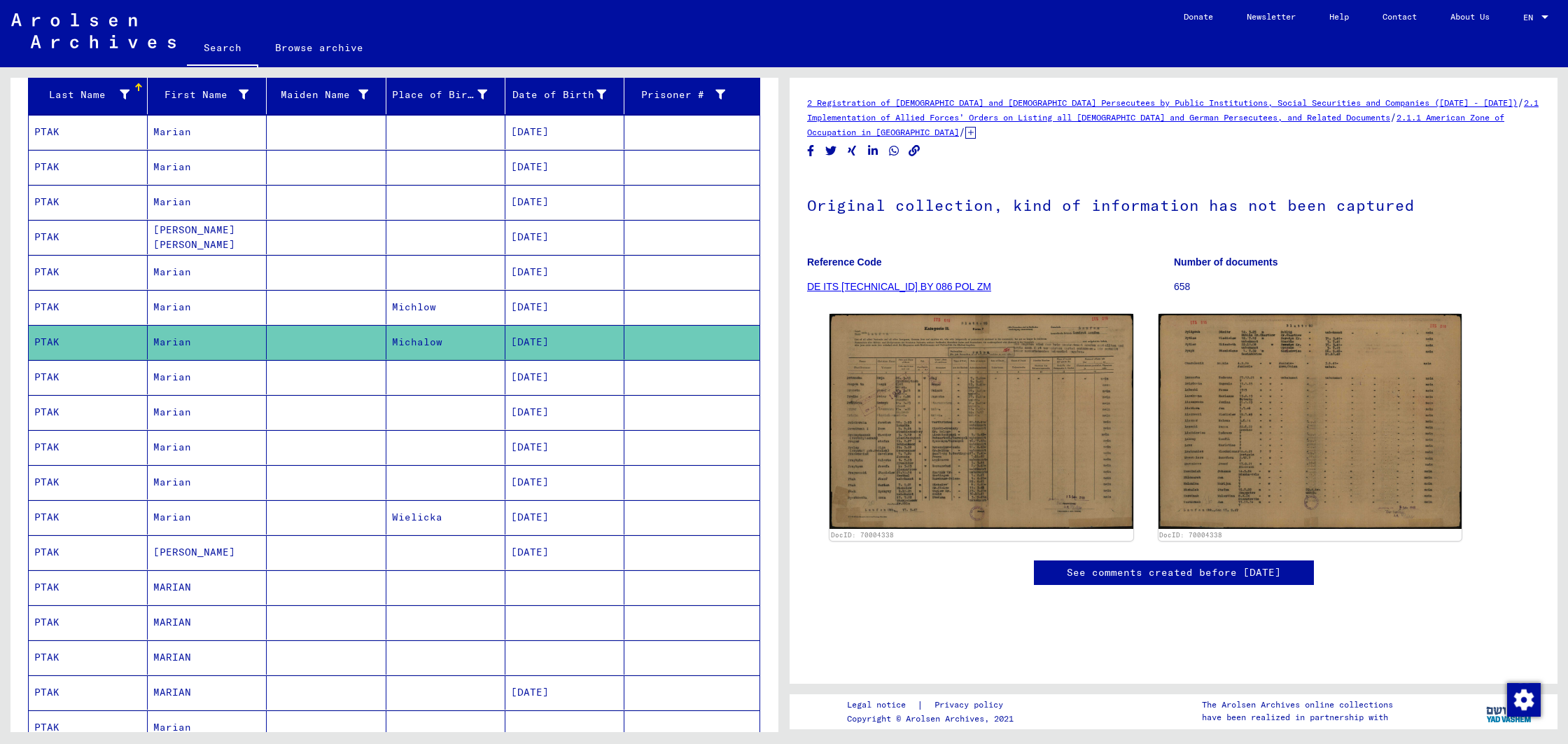
click at [73, 302] on mat-cell "PTAK" at bounding box center [88, 307] width 119 height 34
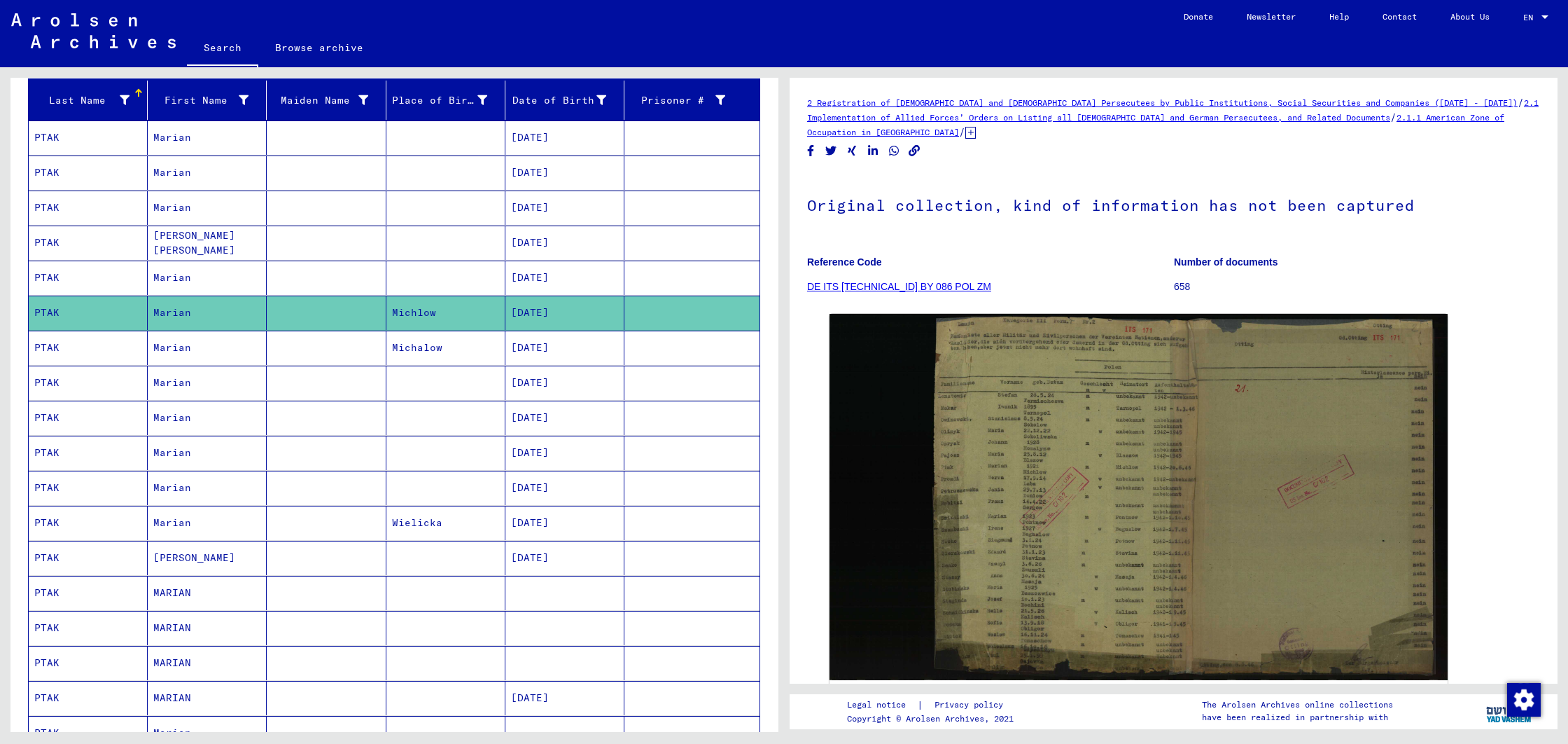
scroll to position [162, 0]
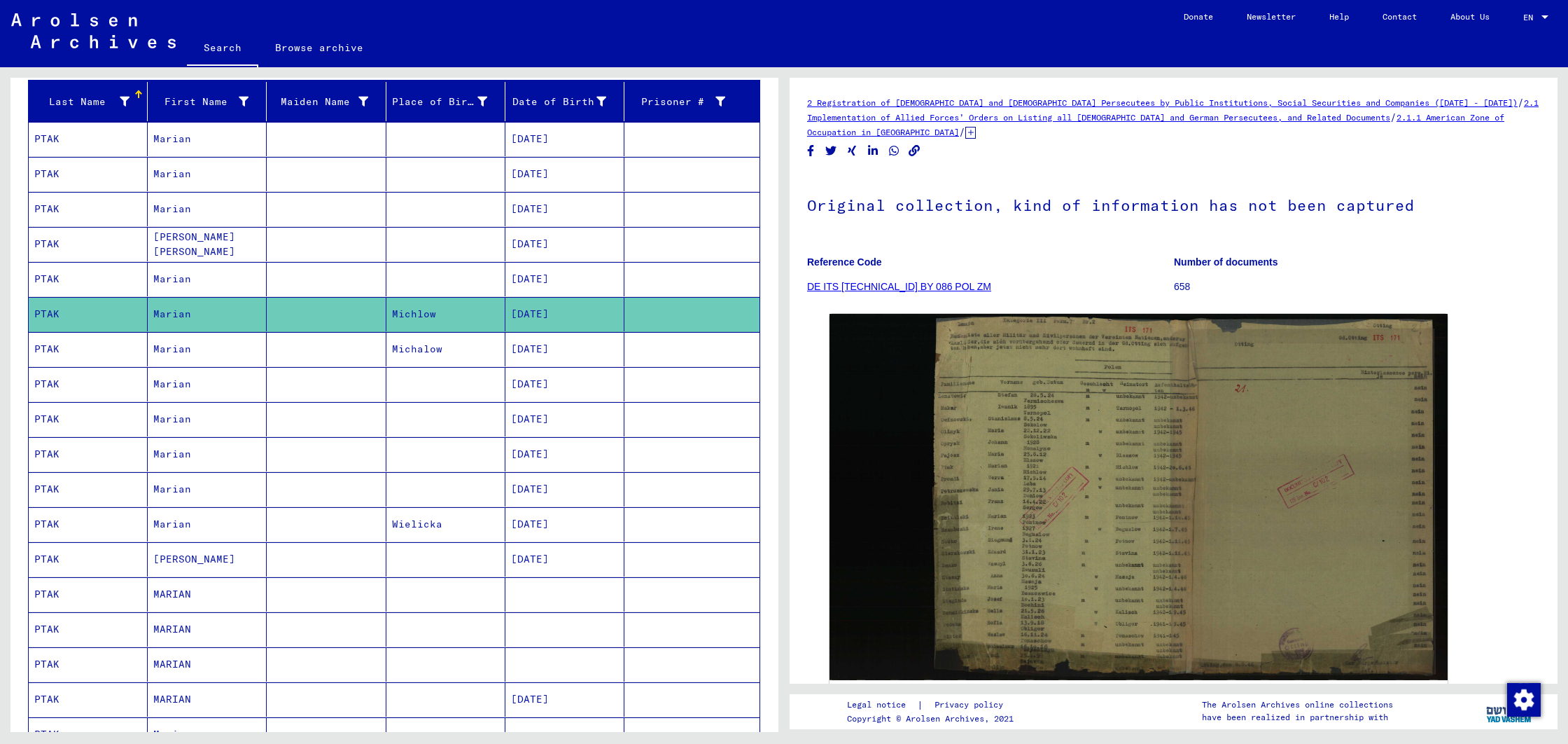
click at [102, 274] on mat-cell "PTAK" at bounding box center [88, 279] width 119 height 34
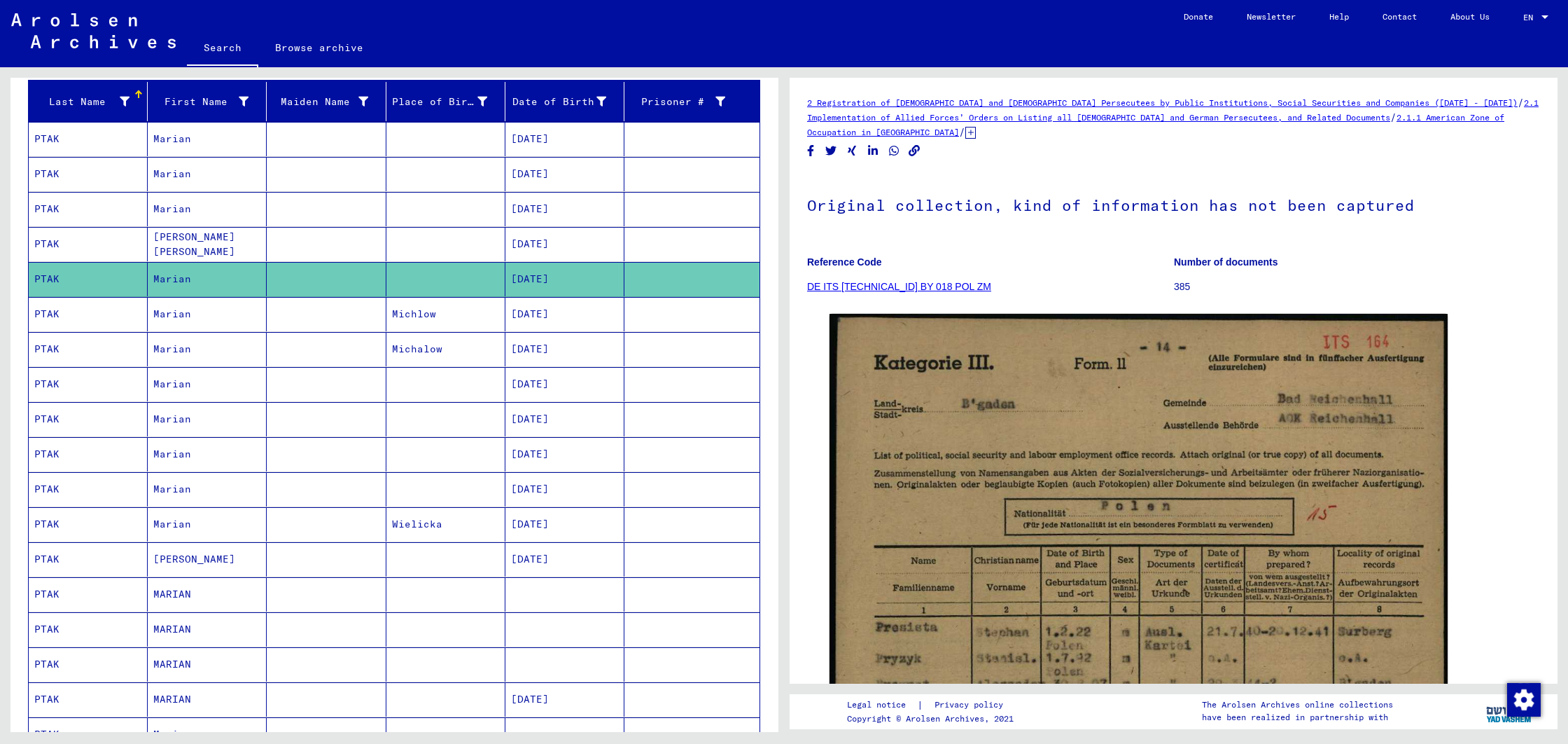
click at [85, 484] on mat-cell "PTAK" at bounding box center [88, 489] width 119 height 34
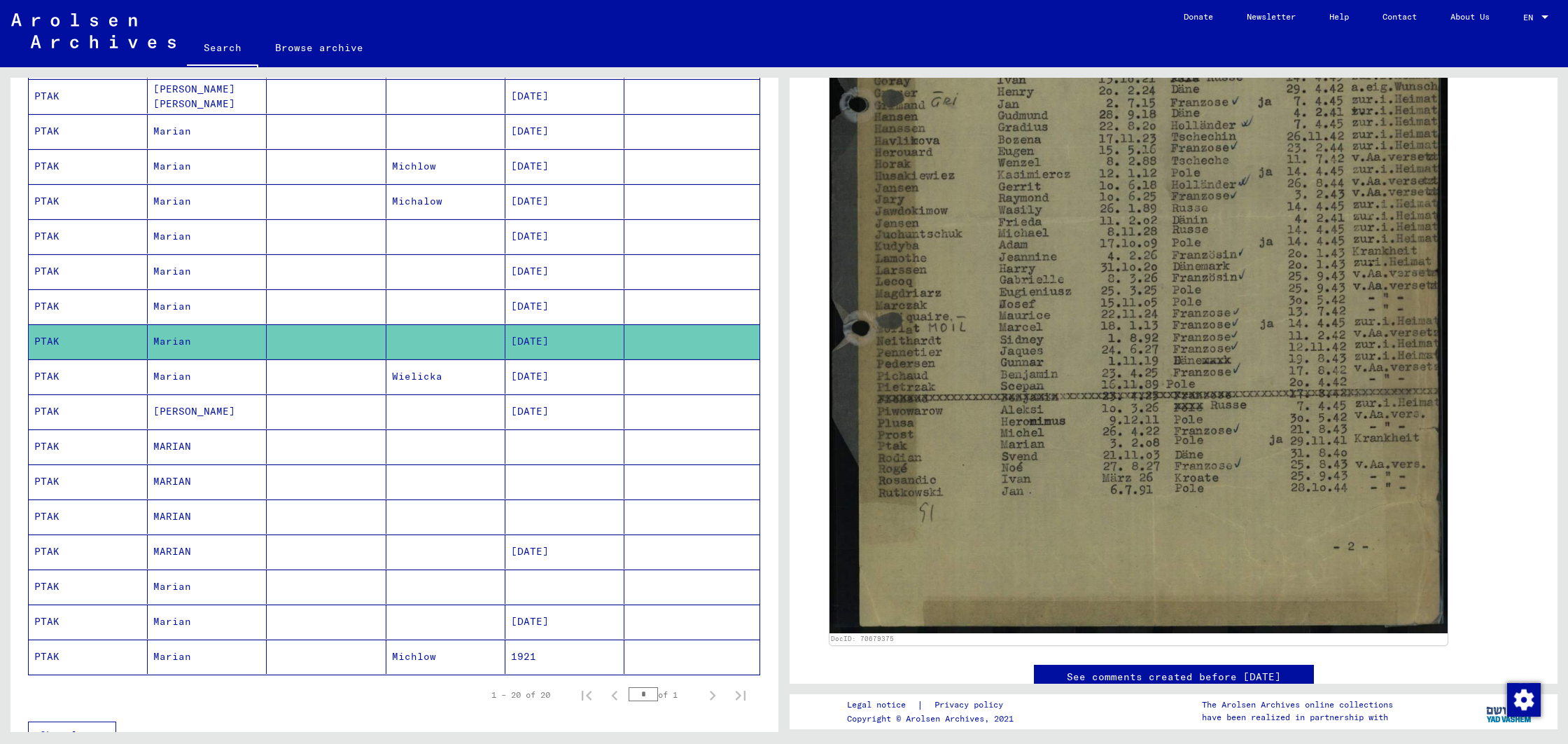
scroll to position [317, 0]
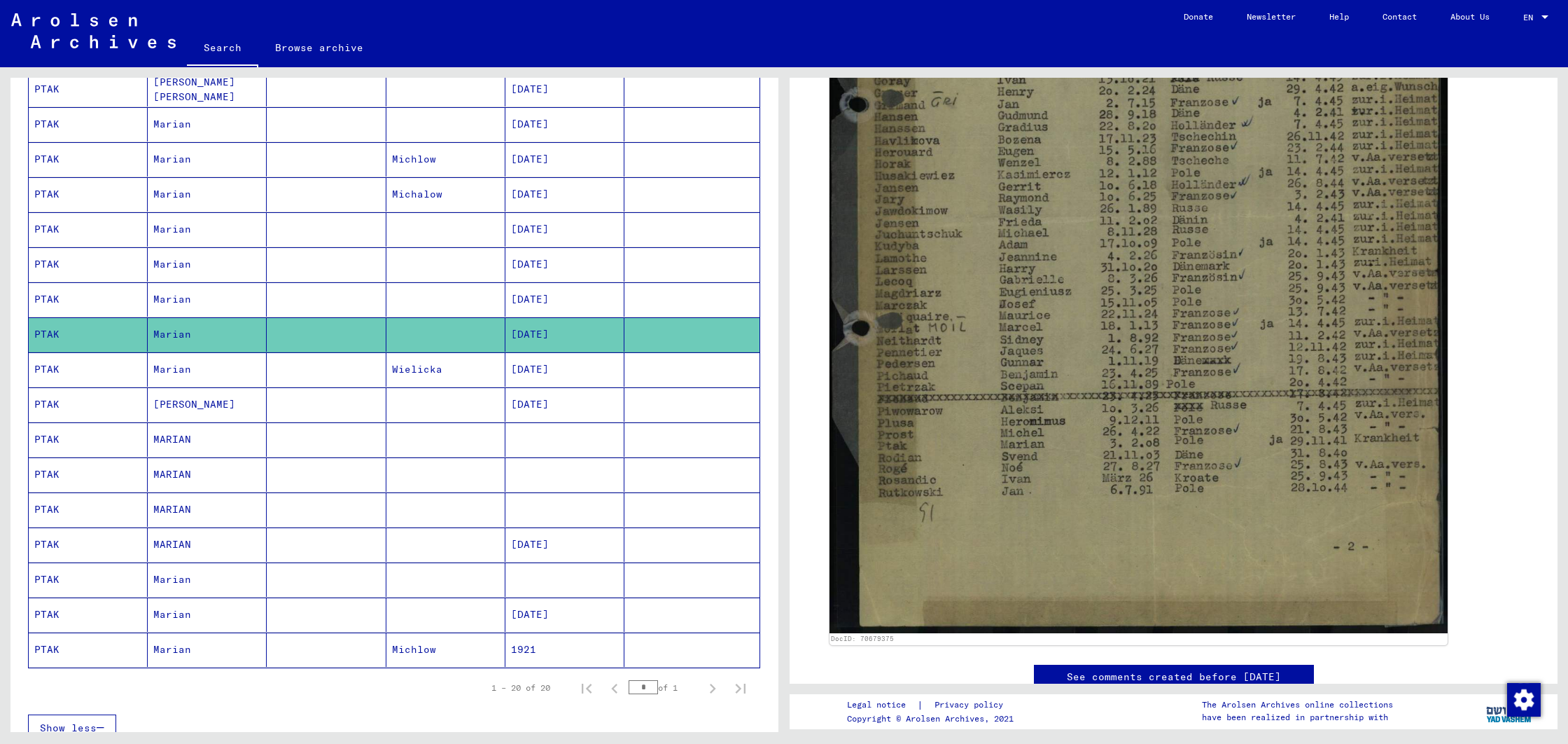
click at [73, 442] on mat-cell "PTAK" at bounding box center [88, 439] width 119 height 34
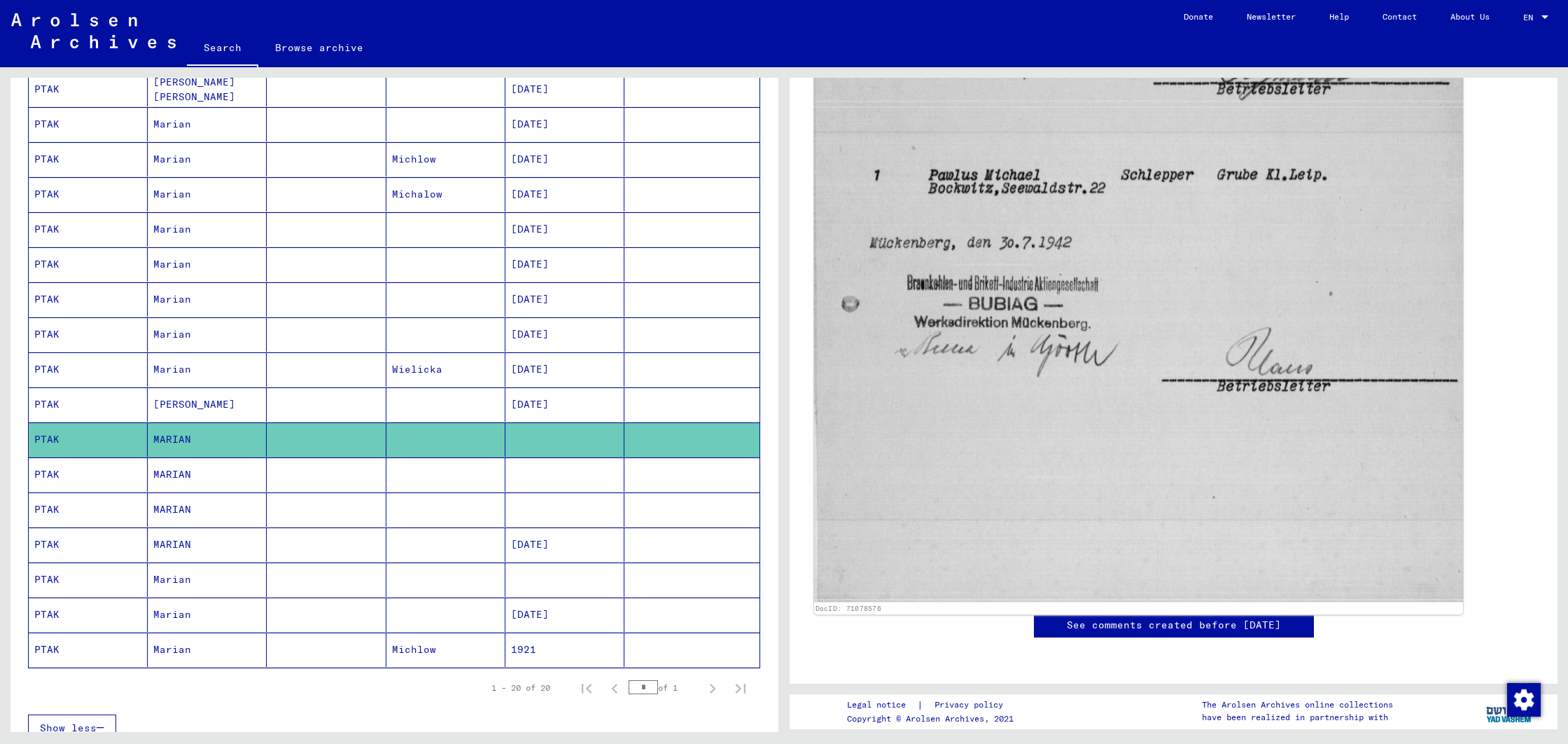
scroll to position [835, 0]
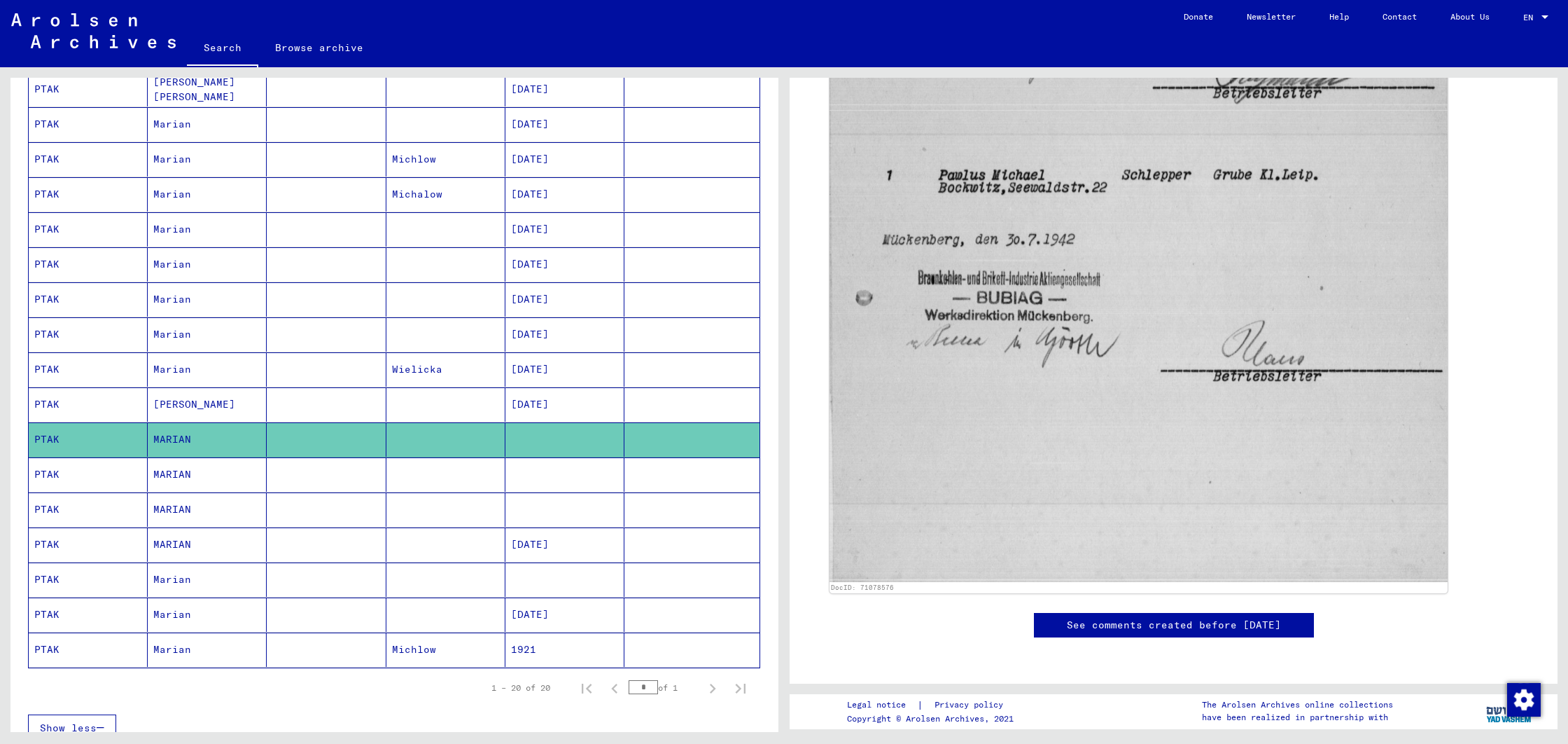
click at [73, 488] on mat-cell "PTAK" at bounding box center [88, 474] width 119 height 34
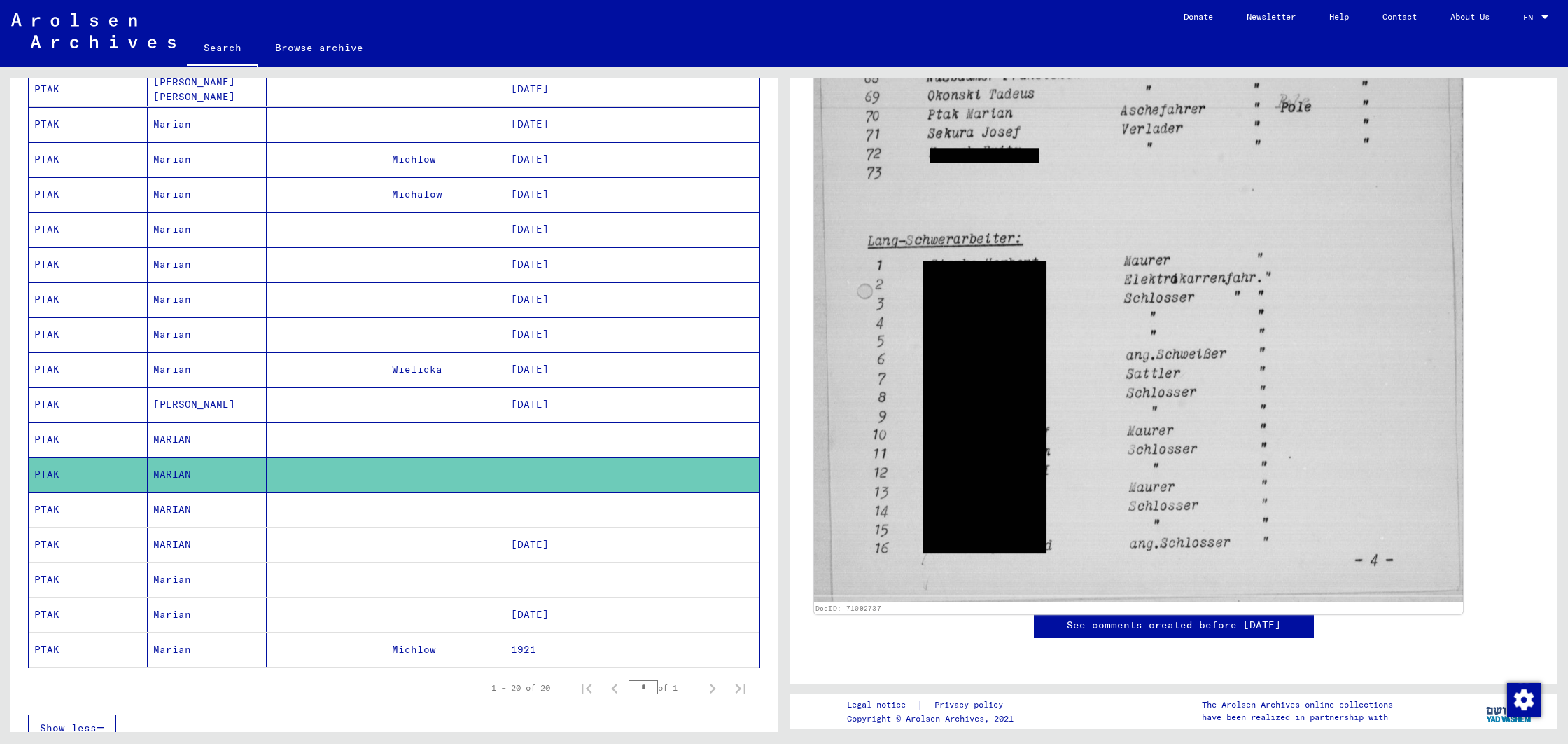
scroll to position [852, 0]
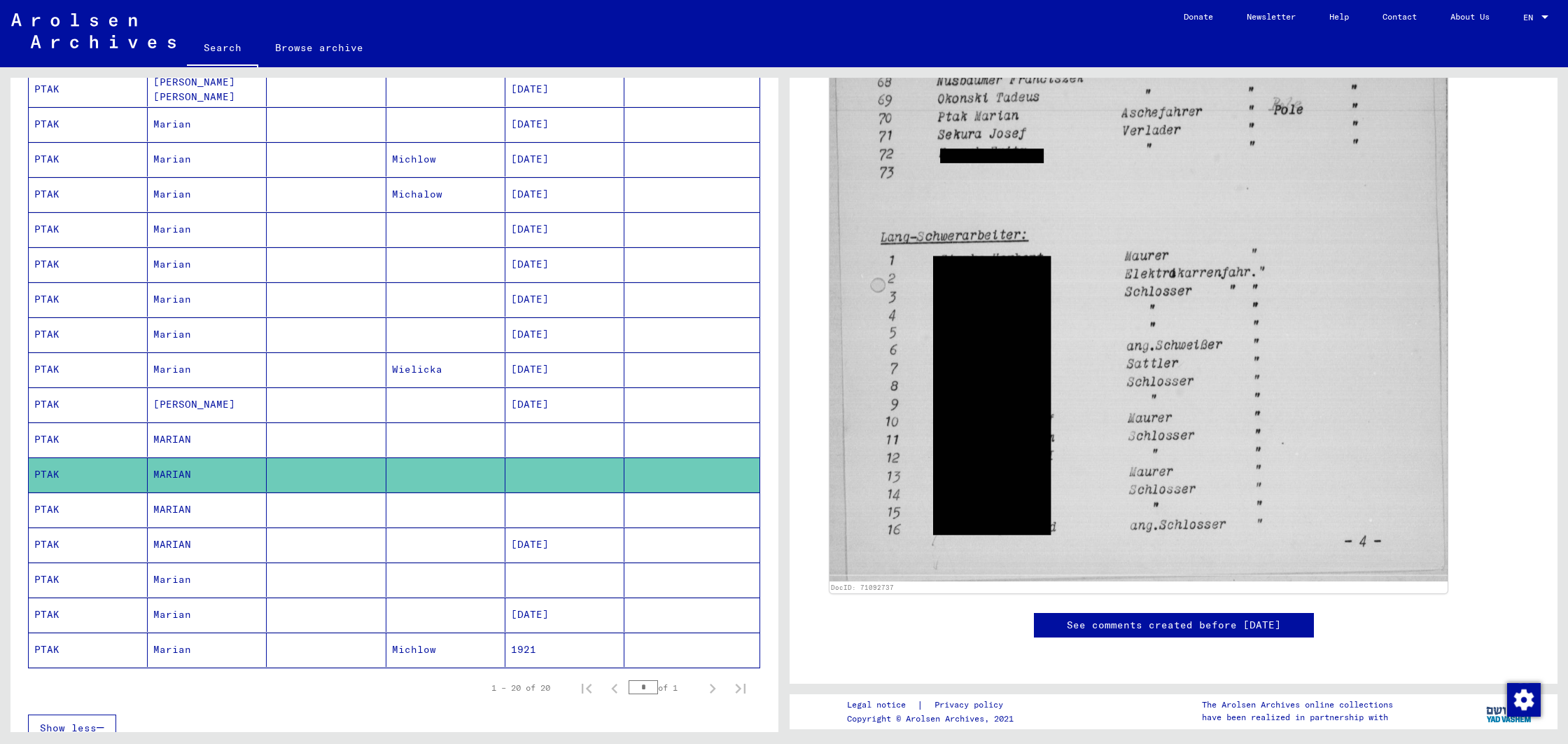
click at [86, 524] on mat-cell "PTAK" at bounding box center [88, 509] width 119 height 34
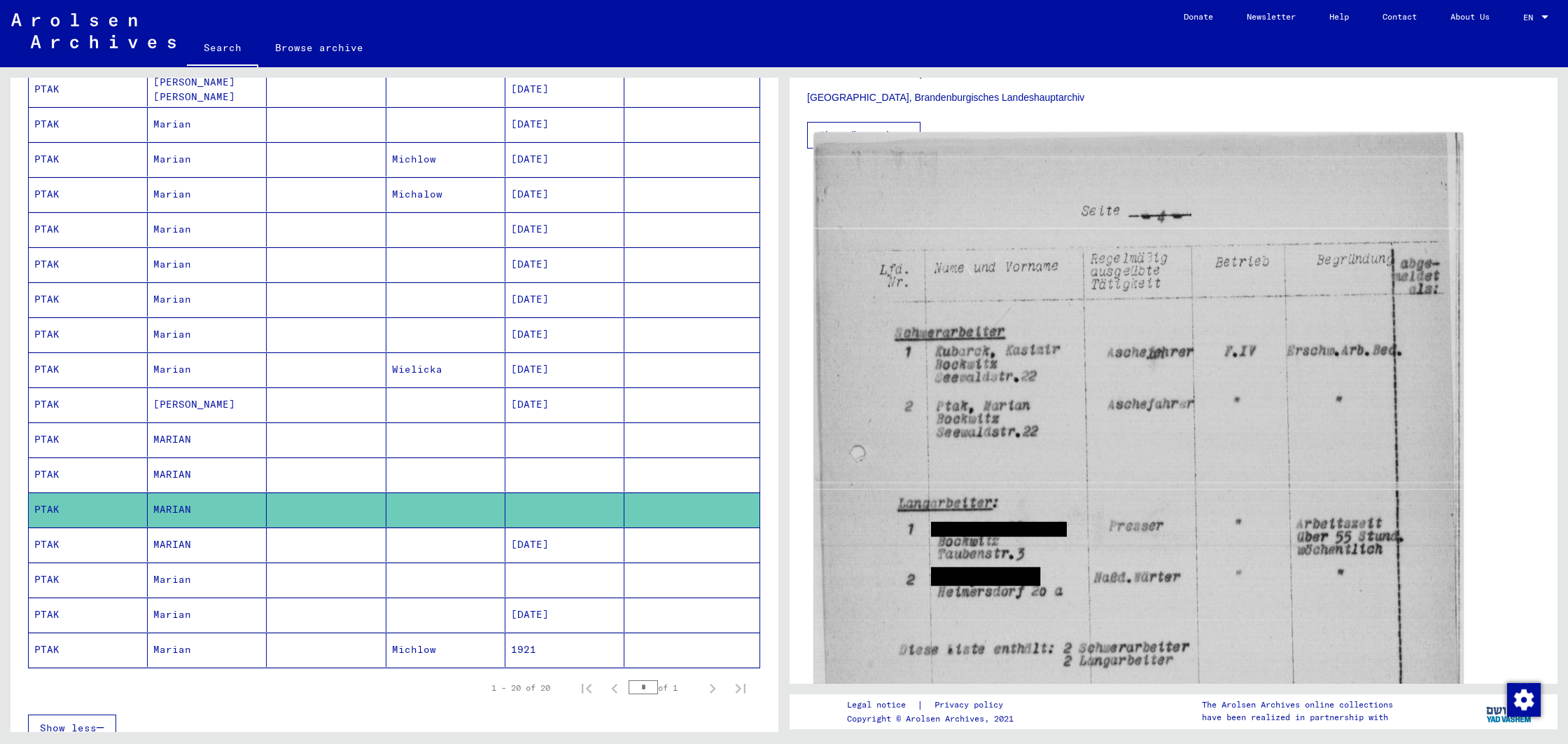
scroll to position [354, 0]
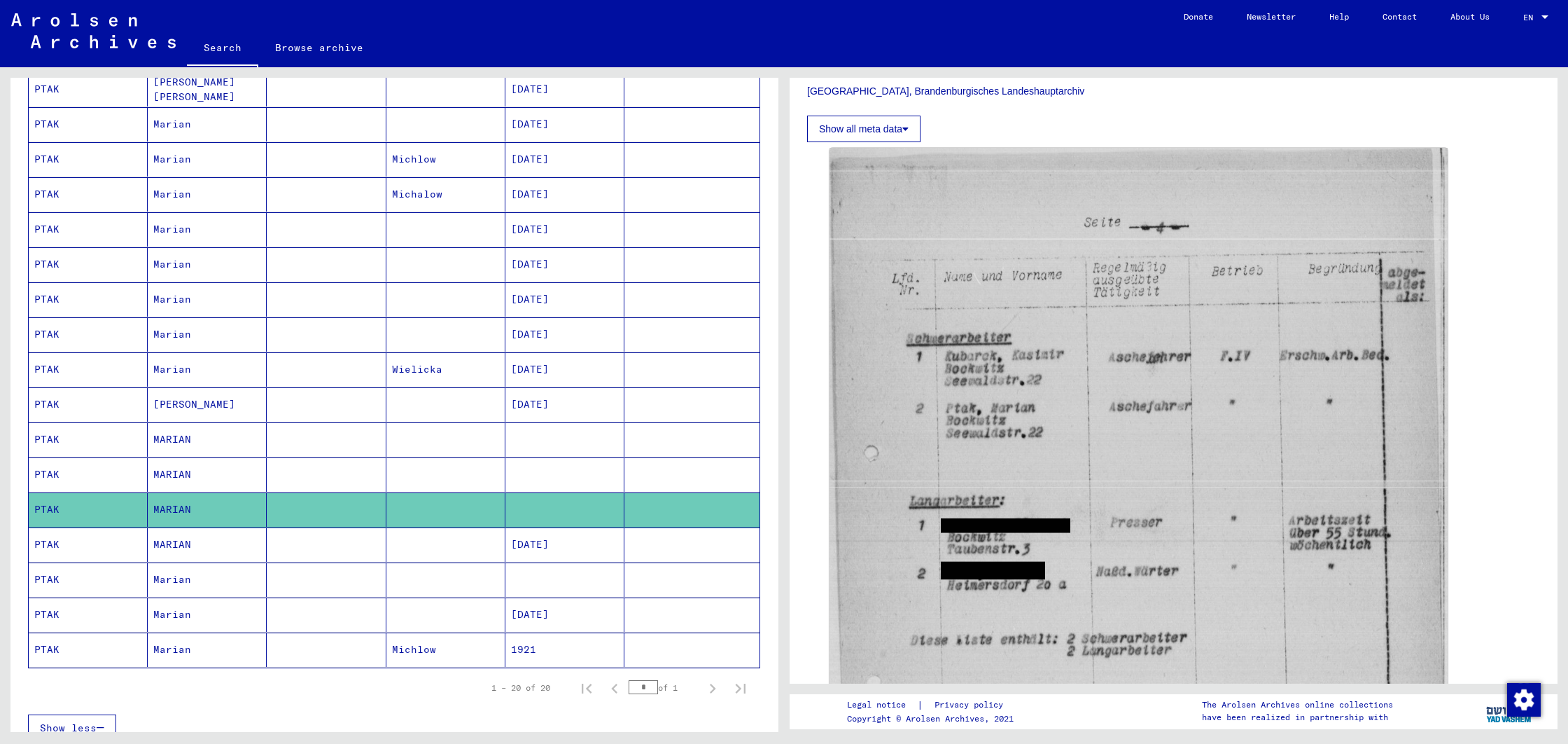
click at [185, 534] on mat-cell "MARIAN" at bounding box center [207, 544] width 119 height 34
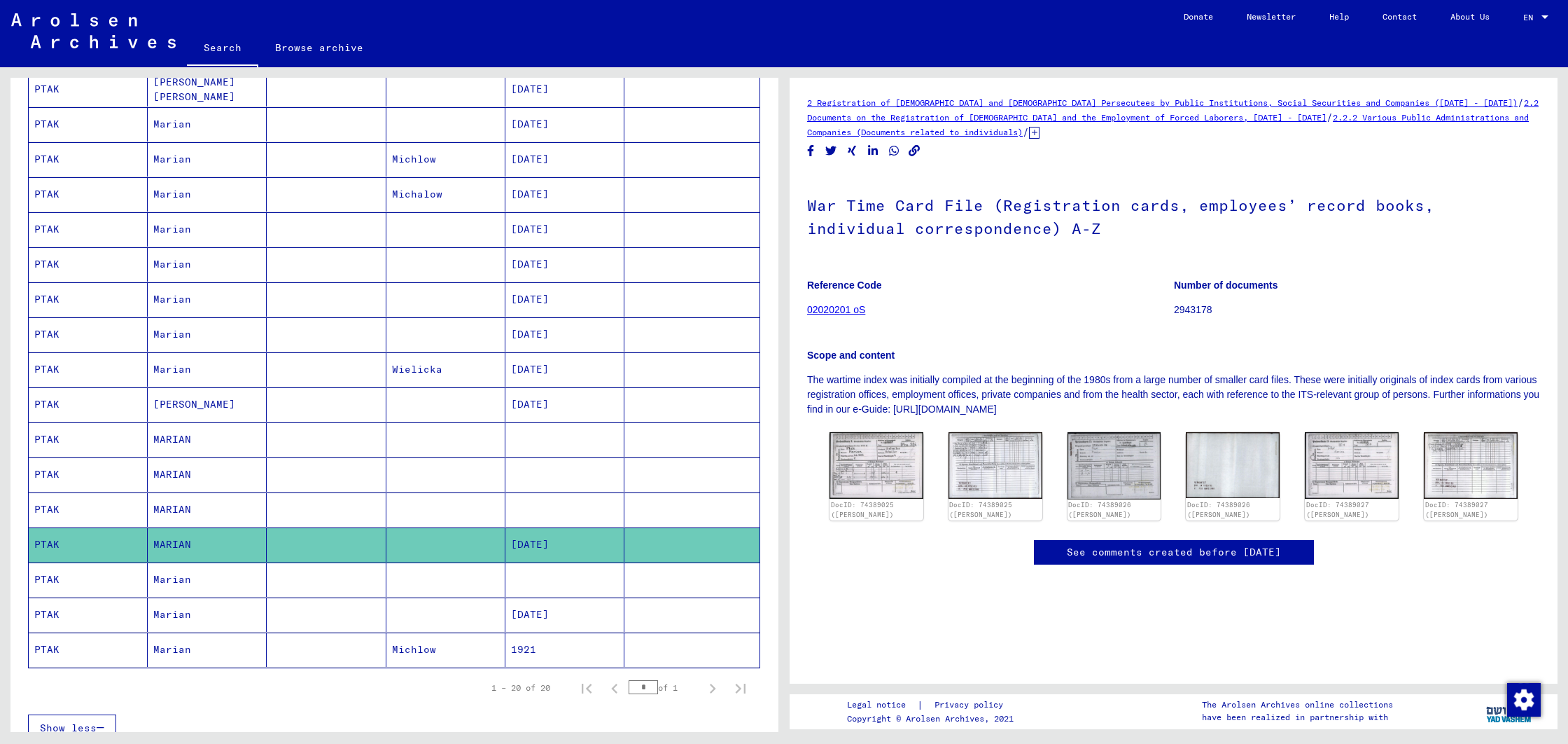
click at [58, 592] on mat-cell "PTAK" at bounding box center [88, 579] width 119 height 34
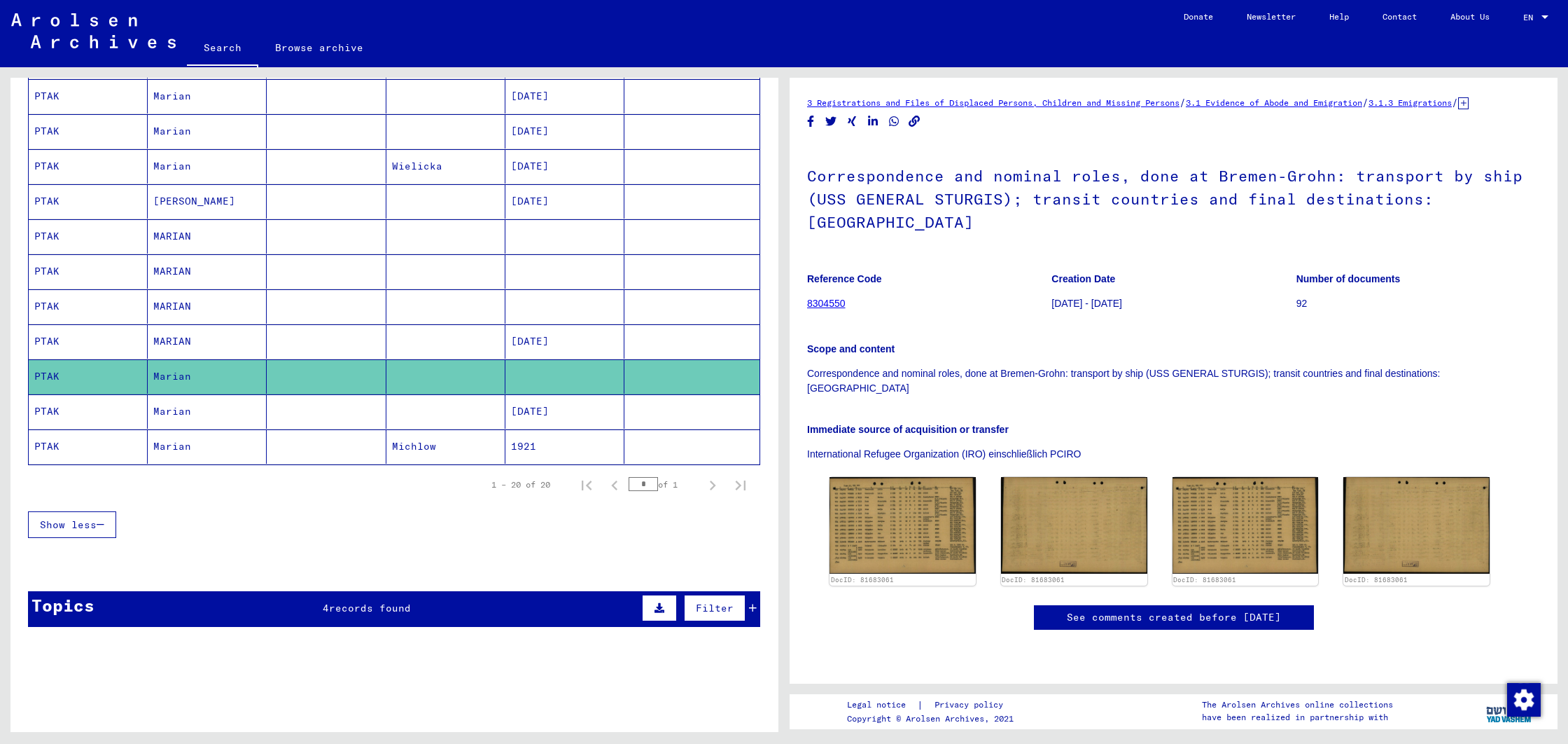
scroll to position [520, 0]
click at [39, 403] on mat-cell "PTAK" at bounding box center [88, 411] width 119 height 34
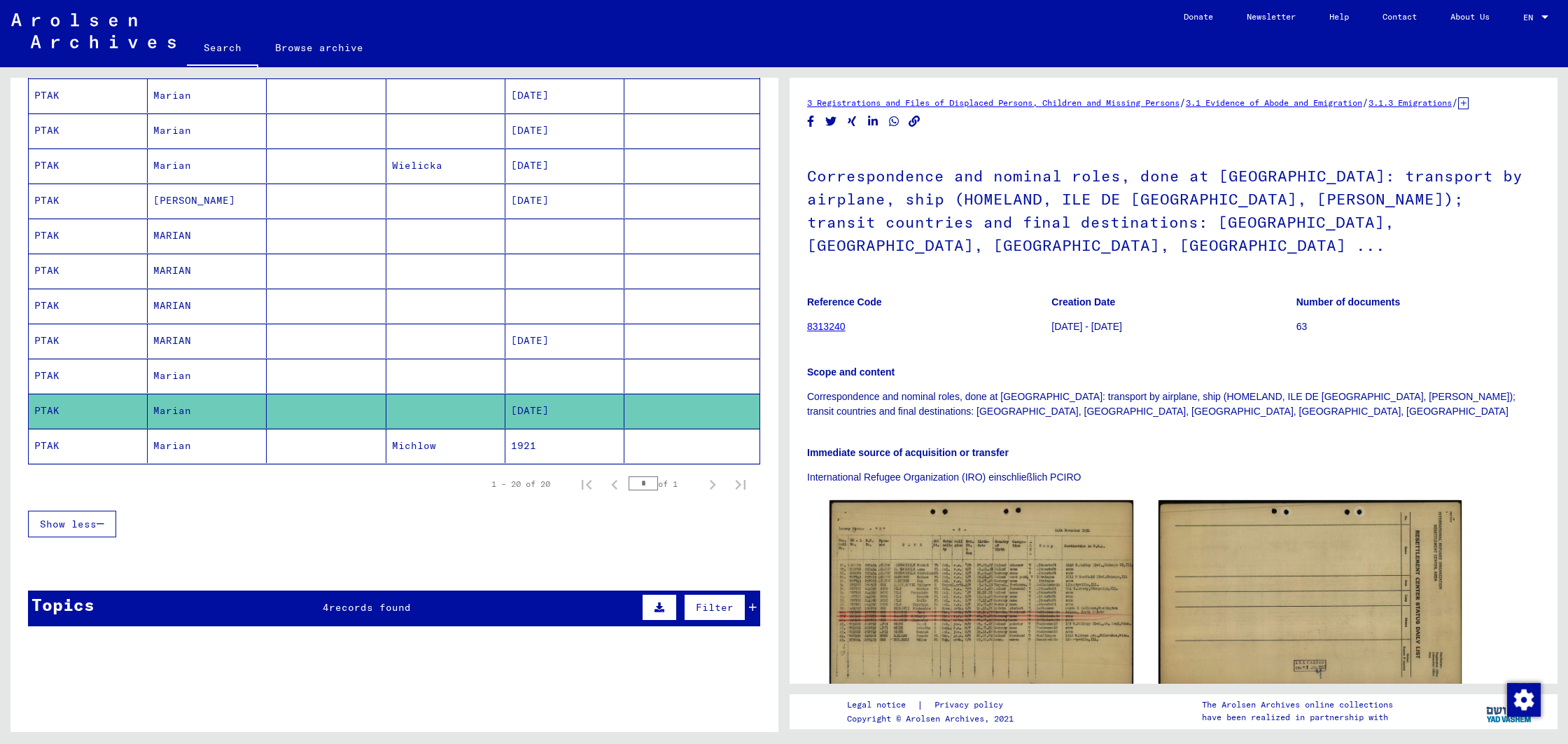
click at [55, 425] on mat-cell "PTAK" at bounding box center [88, 411] width 119 height 34
click at [62, 437] on mat-cell "PTAK" at bounding box center [88, 445] width 119 height 34
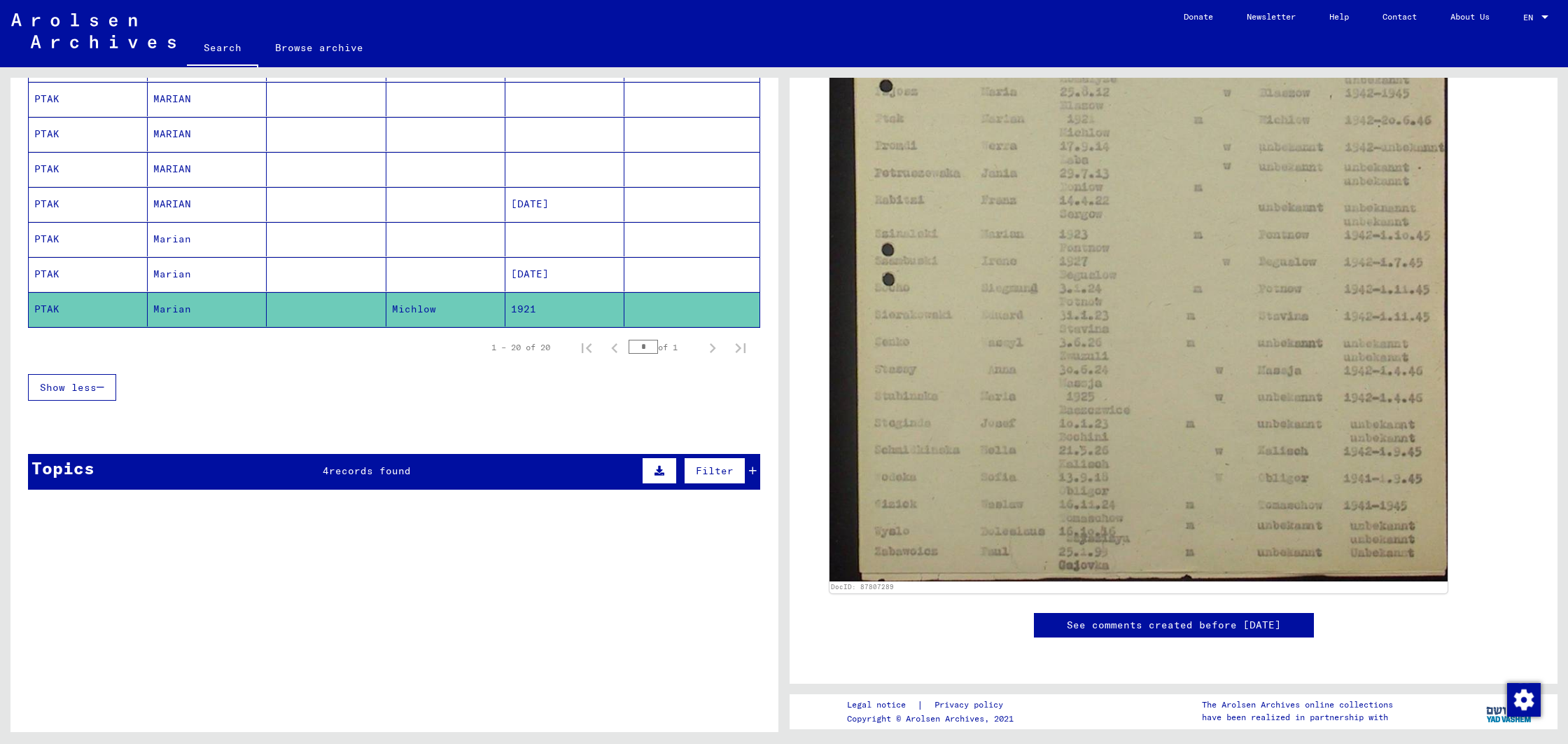
click at [749, 473] on icon at bounding box center [753, 470] width 7 height 10
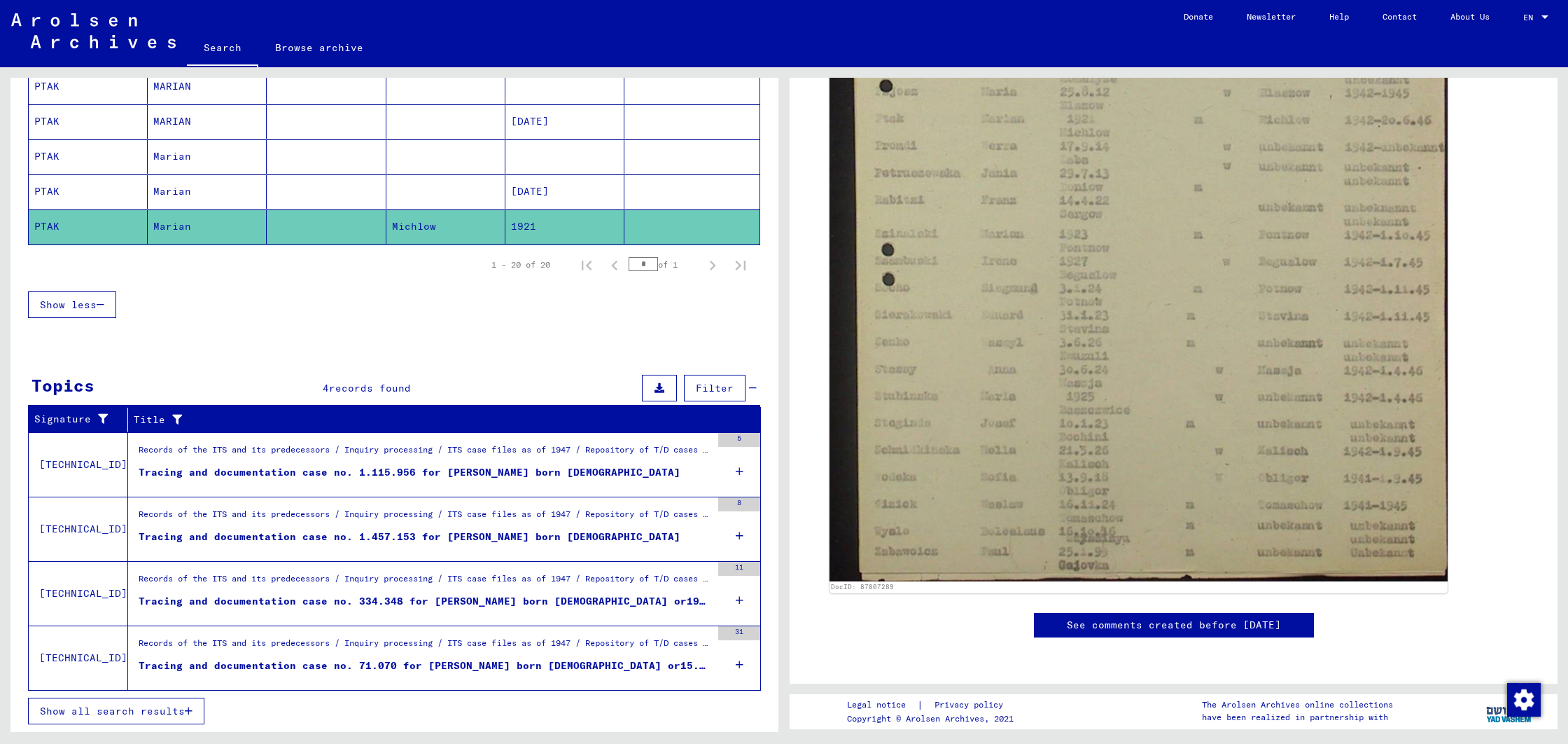
click at [380, 602] on div "Tracing and documentation case no. 334.348 for [PERSON_NAME] born [DEMOGRAPHIC_…" at bounding box center [424, 601] width 573 height 15
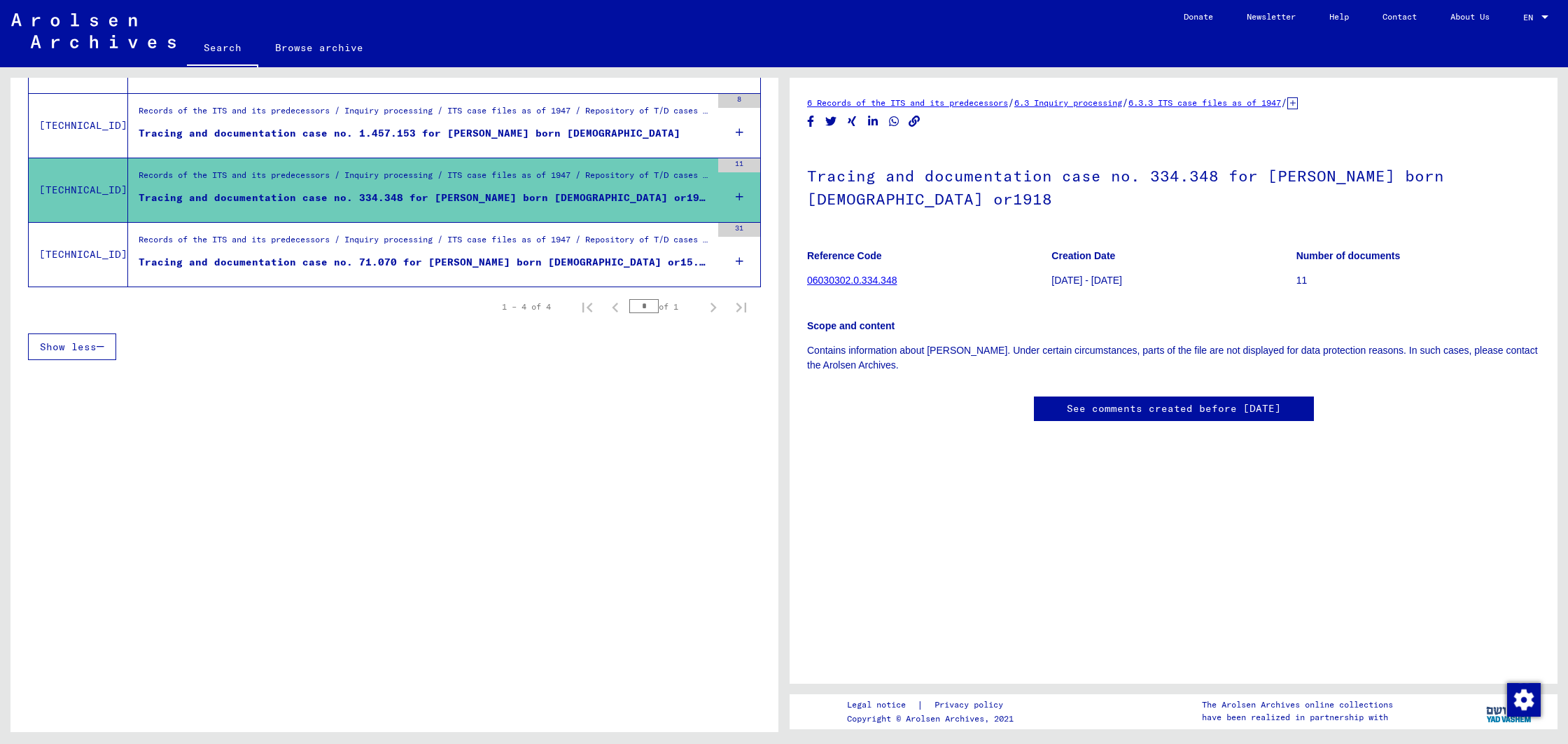
click at [868, 283] on link "06030302.0.334.348" at bounding box center [851, 280] width 89 height 11
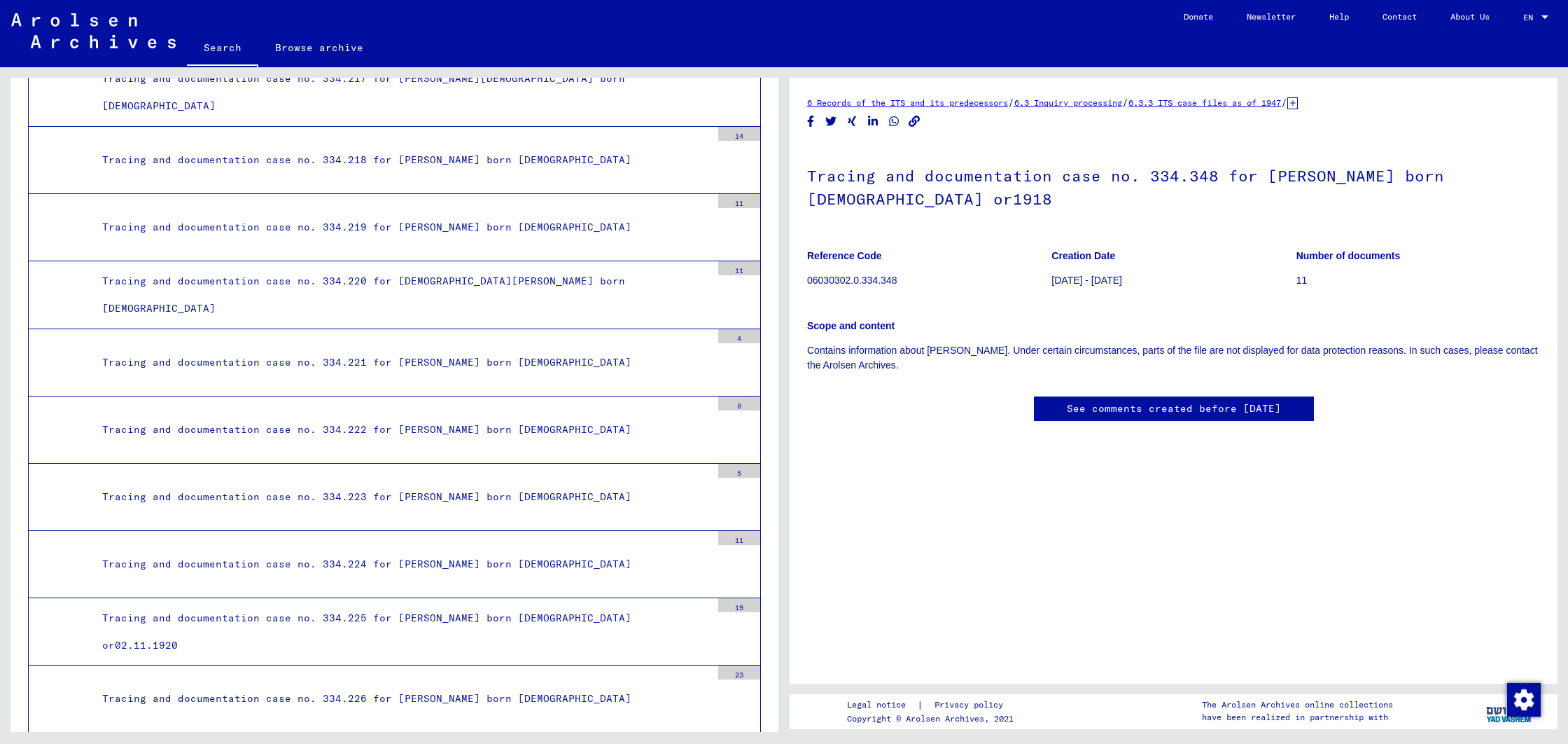
scroll to position [24972, 0]
